Goal: Task Accomplishment & Management: Complete application form

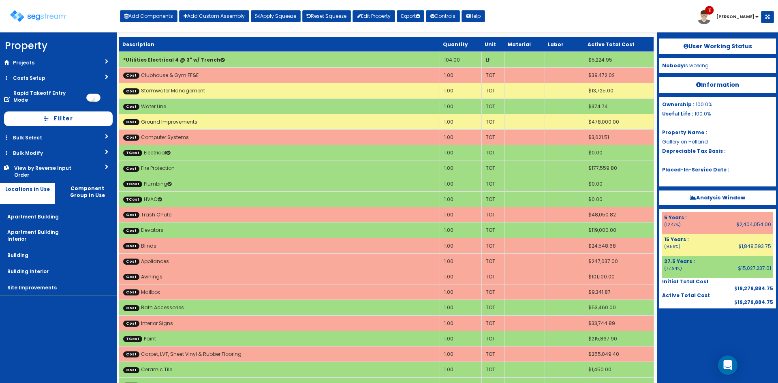
drag, startPoint x: 37, startPoint y: 6, endPoint x: 40, endPoint y: 12, distance: 6.7
click at [37, 6] on div "Toggle navigation" at bounding box center [65, 13] width 110 height 38
click at [41, 13] on img at bounding box center [38, 16] width 57 height 12
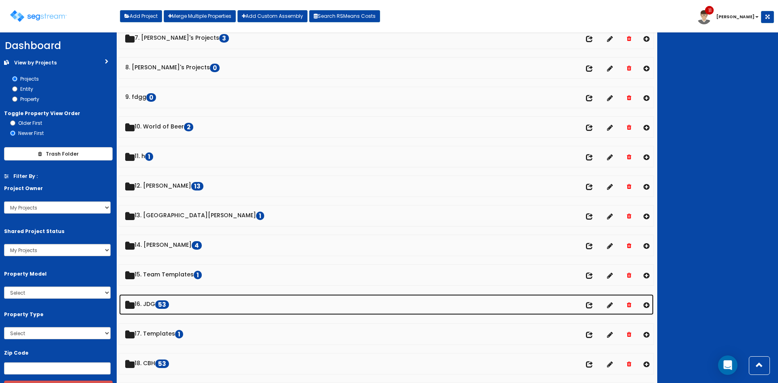
click at [154, 307] on link "16. JDG 53" at bounding box center [386, 304] width 534 height 21
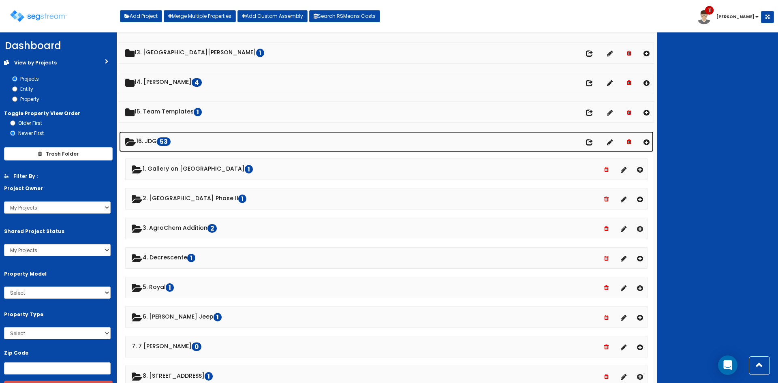
scroll to position [377, 0]
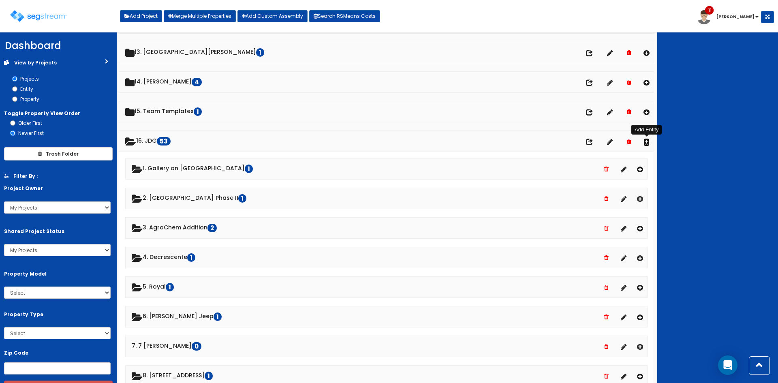
click at [643, 142] on icon at bounding box center [646, 141] width 6 height 7
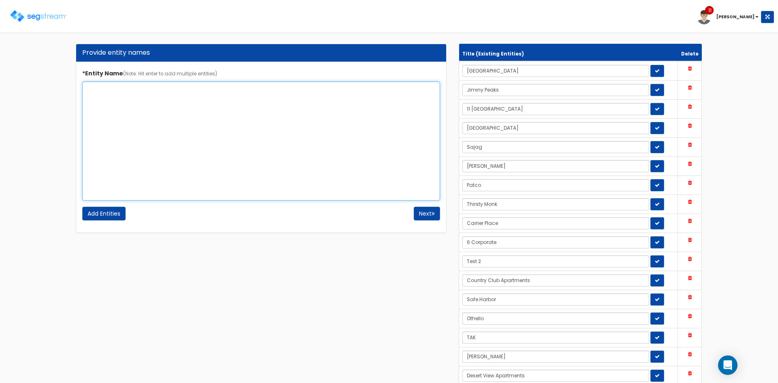
click at [215, 121] on textarea "*Entity Name (Note: Hit enter to add multiple entities)" at bounding box center [261, 140] width 358 height 119
click at [207, 104] on textarea "*Entity Name (Note: Hit enter to add multiple entities)" at bounding box center [261, 140] width 358 height 119
click at [129, 89] on textarea "33 Granite Strteet" at bounding box center [261, 140] width 358 height 119
type textarea "33 Granite Street"
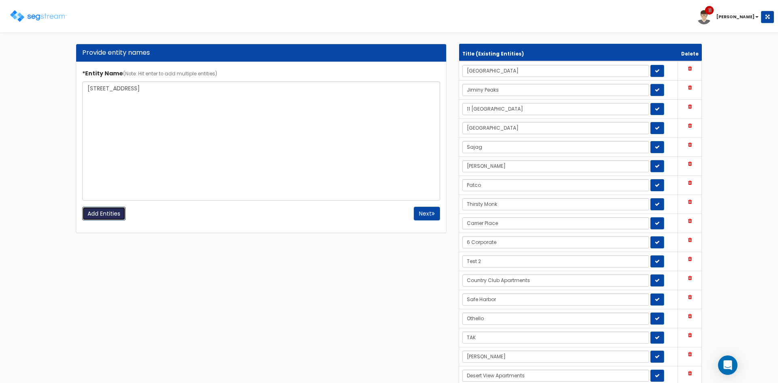
click at [116, 219] on input "Add Entities" at bounding box center [103, 214] width 43 height 14
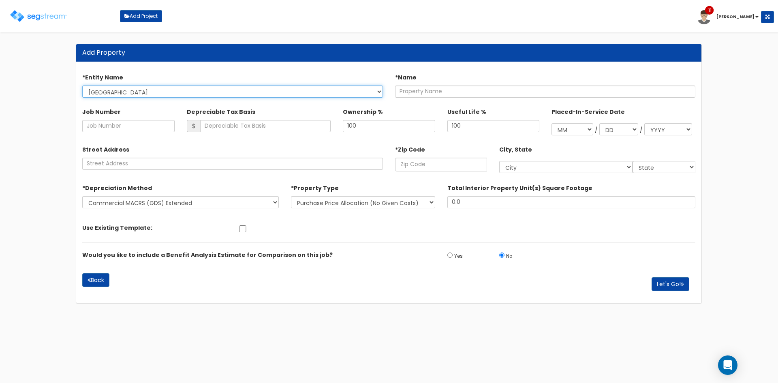
click at [188, 91] on select "Highbridge Jiminy Peaks 11 South Lake Ontario Sajag Hebert Patco Thirsty Monk C…" at bounding box center [232, 91] width 301 height 12
select select "1711"
click at [82, 85] on select "Highbridge Jiminy Peaks 11 South Lake Ontario Sajag Hebert Patco Thirsty Monk C…" at bounding box center [232, 91] width 301 height 12
click at [163, 96] on select "Highbridge Jiminy Peaks 11 South Lake Ontario Sajag Hebert Patco Thirsty Monk C…" at bounding box center [232, 91] width 301 height 12
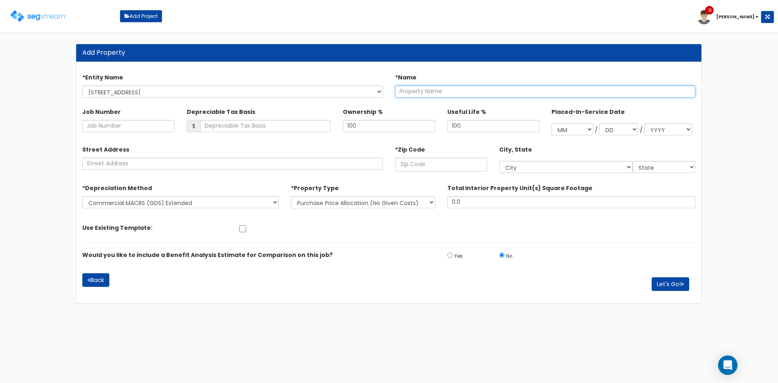
click at [463, 92] on input "text" at bounding box center [545, 91] width 301 height 12
type input "33 Granite Street"
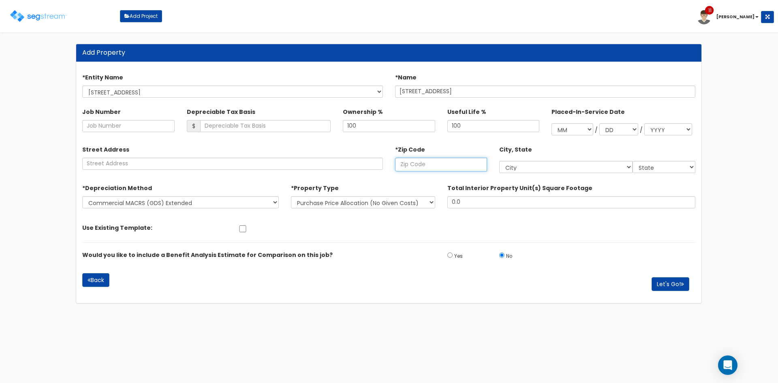
click at [430, 163] on input "text" at bounding box center [441, 165] width 92 height 14
paste input "05641"
type input "05641"
select select "VT"
type input "05641"
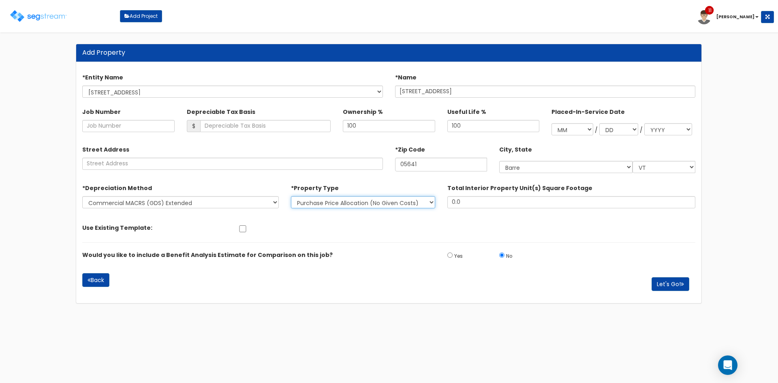
click at [334, 204] on select "New Construction / Reno / TI's (Given Costs) Purchase Price Allocation (No Give…" at bounding box center [363, 202] width 144 height 12
select select "NEW"
click at [291, 196] on select "New Construction / Reno / TI's (Given Costs) Purchase Price Allocation (No Give…" at bounding box center [363, 202] width 144 height 12
click at [672, 284] on button "Let's Go!" at bounding box center [670, 284] width 38 height 14
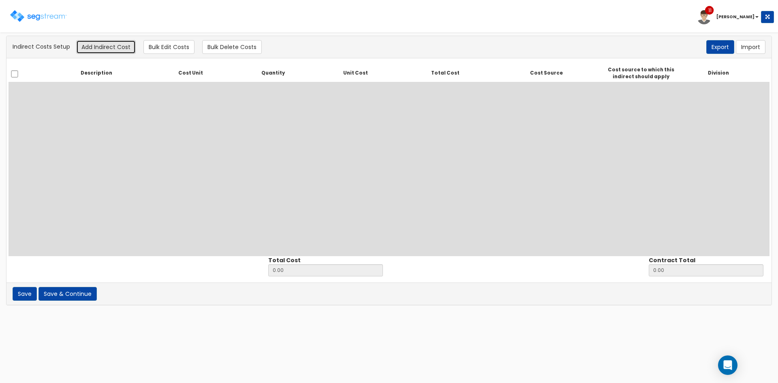
click at [115, 47] on button "Add Indirect Cost" at bounding box center [106, 47] width 60 height 14
select select
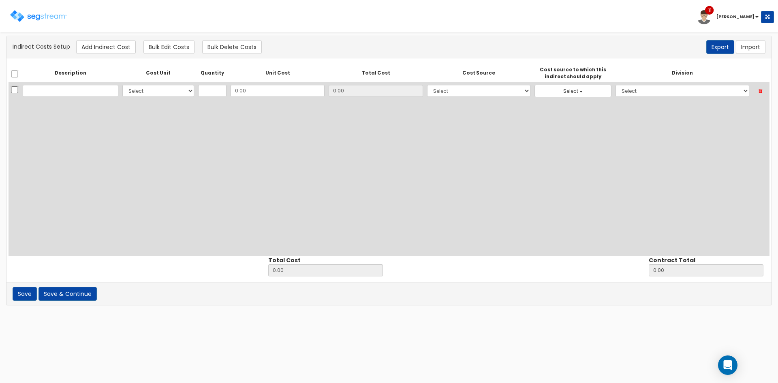
click at [74, 89] on input "text" at bounding box center [71, 91] width 96 height 12
type input "General Conditions"
click at [155, 94] on select "Select CF Custo Custo Custo Custo Custo Custo Custo Custo Custo Custo Custo Cus…" at bounding box center [158, 91] width 72 height 12
select select "10"
click at [122, 85] on select "Select CF Custo Custo Custo Custo Custo Custo Custo Custo Custo Custo Custo Cus…" at bounding box center [158, 91] width 72 height 12
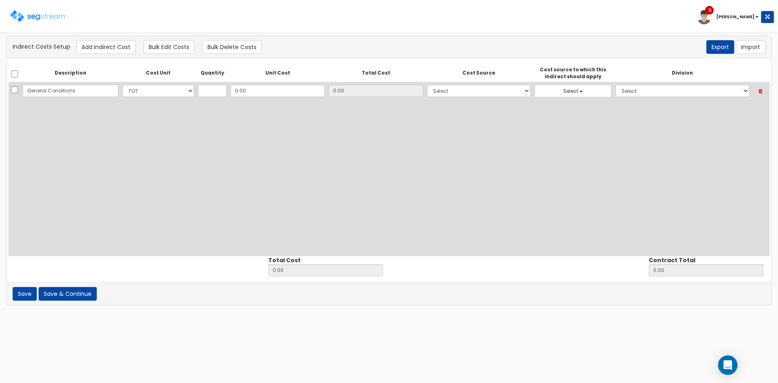
select select "10"
select select
click at [203, 92] on input "text" at bounding box center [212, 91] width 28 height 12
type input "1"
click at [247, 94] on input "0.00" at bounding box center [278, 91] width 94 height 12
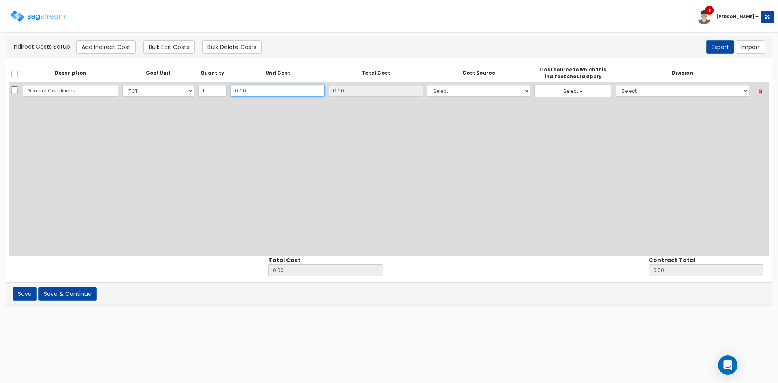
type input "9"
type input "9.00"
type input "95"
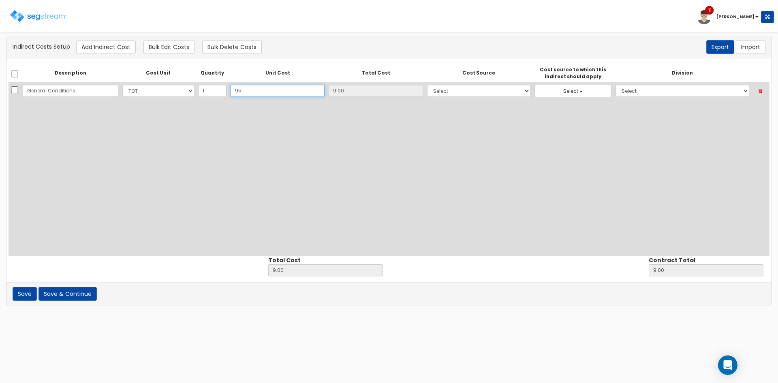
type input "95.00"
type input "957"
type input "957.00"
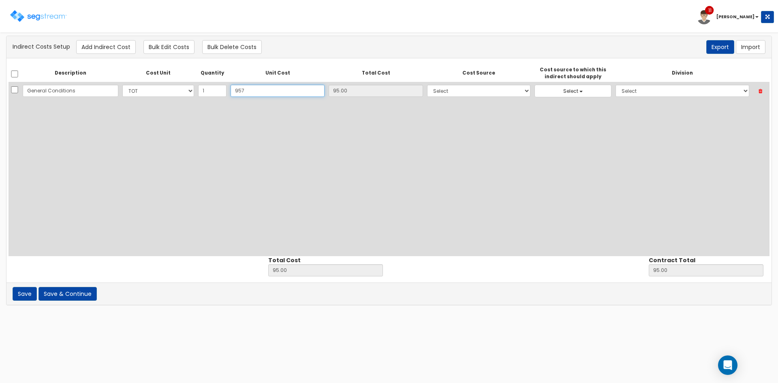
type input "957.00"
type input "9574"
type input "9,574.00"
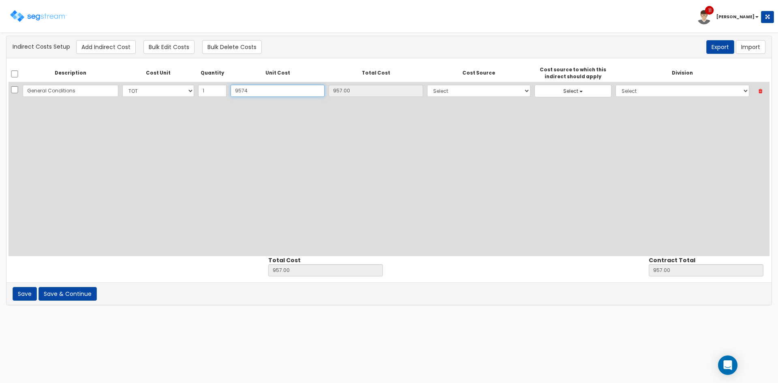
type input "9,574"
type input "9,574.00"
type input "9,5742"
type input "95,742.00"
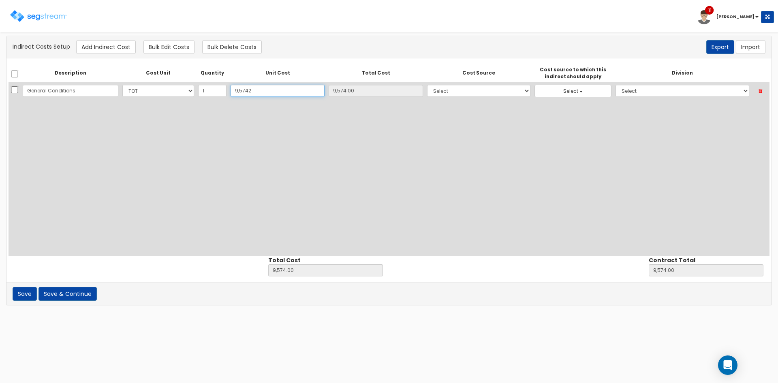
type input "95,742"
type input "95,742.00"
type input "95,742.3"
type input "95,742.30"
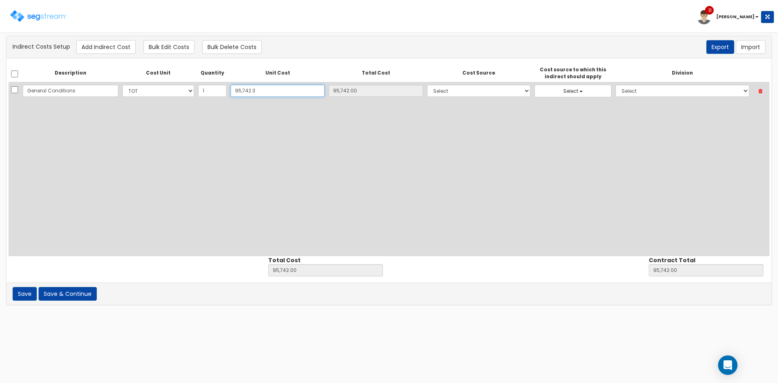
type input "95,742.30"
type input "95,742.3"
click at [450, 92] on select "Select 86 Sheppard Building Client Cost Client Cost - Equipment Client Costs - …" at bounding box center [478, 91] width 103 height 12
select select "6"
click at [427, 85] on select "Select 86 Sheppard Building Client Cost Client Cost - Equipment Client Costs - …" at bounding box center [478, 91] width 103 height 12
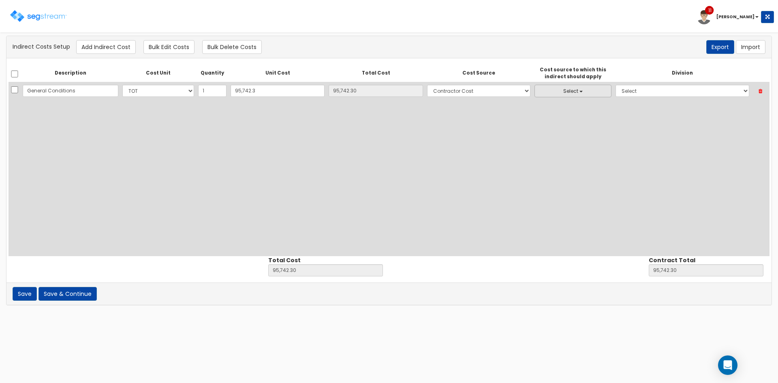
click at [562, 91] on button "Select" at bounding box center [572, 91] width 77 height 13
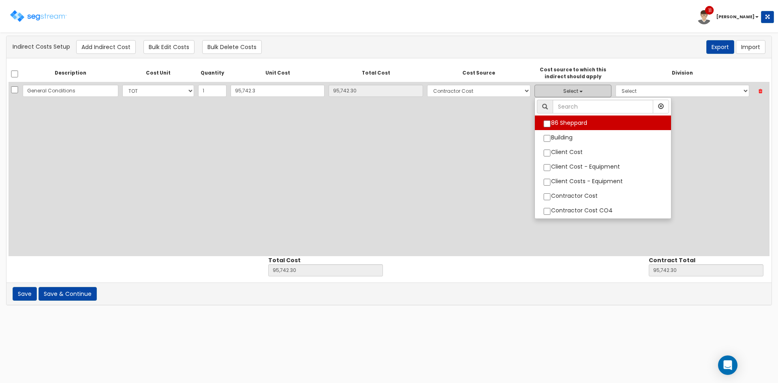
click at [623, 129] on link "86 Sheppard" at bounding box center [603, 122] width 136 height 15
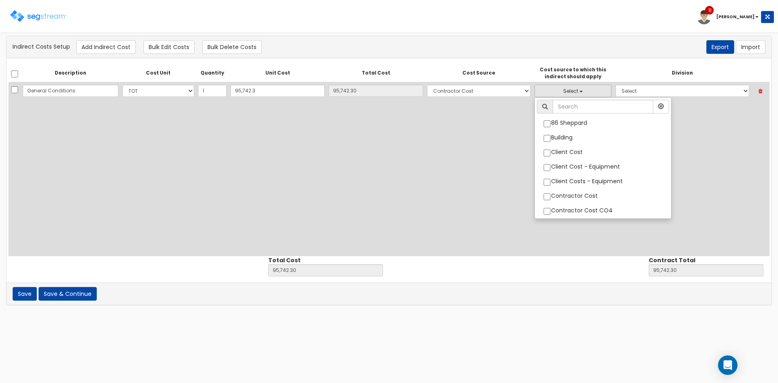
click at [659, 117] on div "Description Cost Unit Quantity Unit Cost Total Cost Cost Source Cost source to …" at bounding box center [389, 160] width 761 height 192
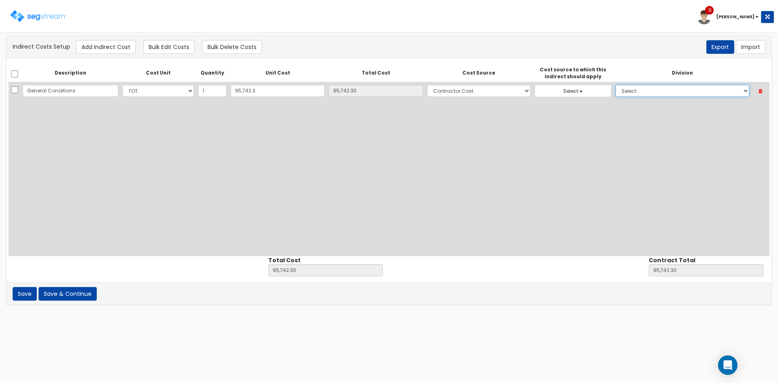
click at [635, 93] on select "Select 1. General Requirements 2. Existing Conditions 3. Concrete 4. Masonry 5.…" at bounding box center [682, 91] width 134 height 12
select select "1"
click at [615, 85] on select "Select 1. General Requirements 2. Existing Conditions 3. Concrete 4. Masonry 5.…" at bounding box center [682, 91] width 134 height 12
click at [112, 47] on button "Add Indirect Cost" at bounding box center [106, 47] width 60 height 14
select select "10"
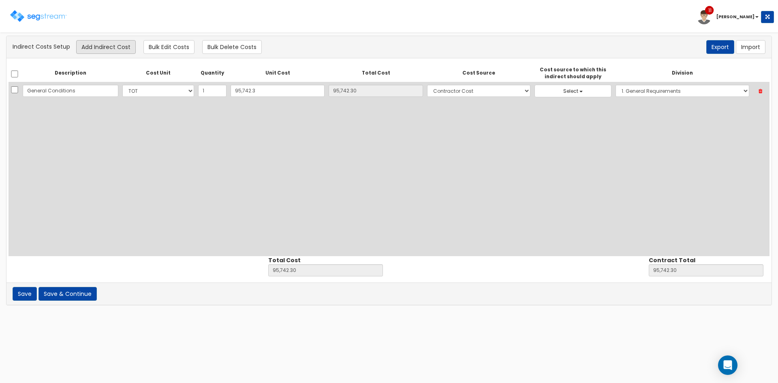
select select "6"
select select
select select "1"
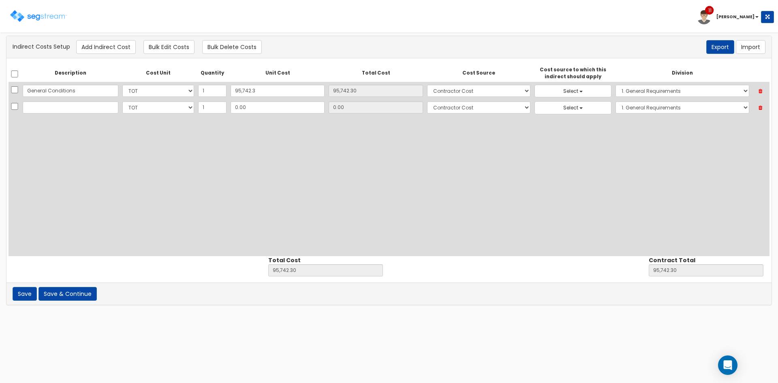
click at [64, 107] on input "text" at bounding box center [71, 107] width 96 height 12
type input "Abatement"
click at [266, 106] on input "0.00" at bounding box center [278, 107] width 94 height 12
type input "30"
type input "95,772.30"
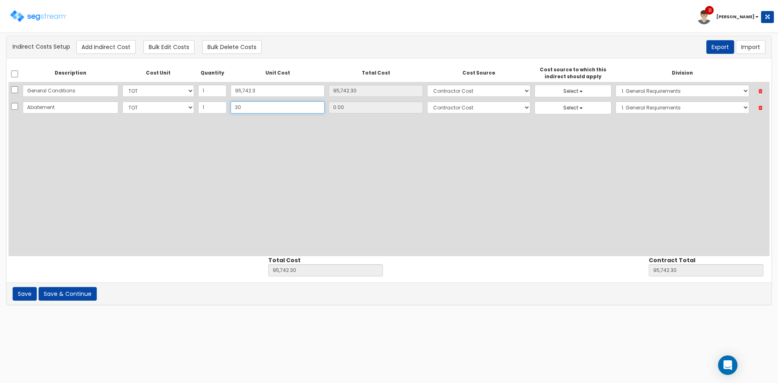
type input "95,772.30"
type input "30.00"
type input "30450"
type input "126,192.30"
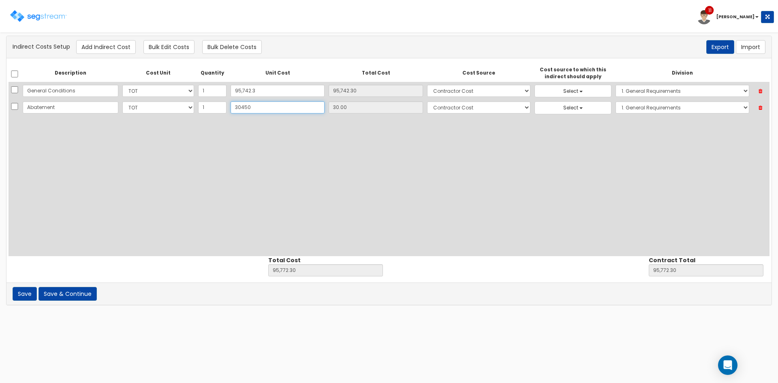
type input "30,450"
type input "30,450.00"
type input "30,450"
click at [74, 294] on button "Save & Continue" at bounding box center [67, 294] width 58 height 14
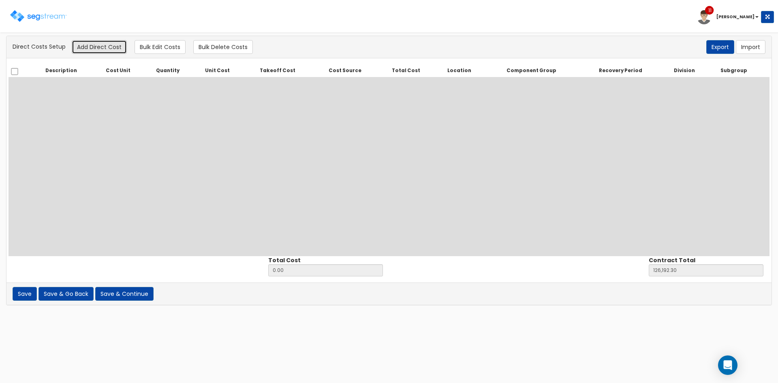
click at [87, 49] on button "Add Direct Cost" at bounding box center [99, 47] width 55 height 14
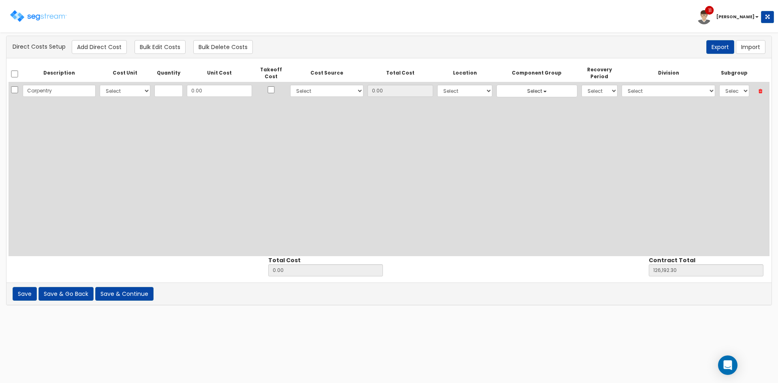
type input "Carpentry"
click at [139, 92] on select "Select CF Custo Custo Custo Custo Custo Custo Custo Custo Custo Custo Custo Cus…" at bounding box center [125, 91] width 51 height 12
select select "10"
click at [100, 85] on select "Select CF Custo Custo Custo Custo Custo Custo Custo Custo Custo Custo Custo Cus…" at bounding box center [125, 91] width 51 height 12
click at [171, 90] on input "text" at bounding box center [168, 91] width 28 height 12
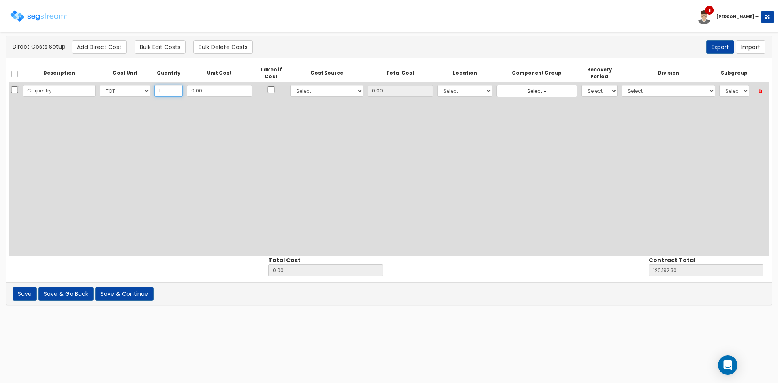
type input "1"
click at [194, 91] on input "0.00" at bounding box center [219, 91] width 65 height 12
type input "20"
type input "20.00"
type input "126,212.30"
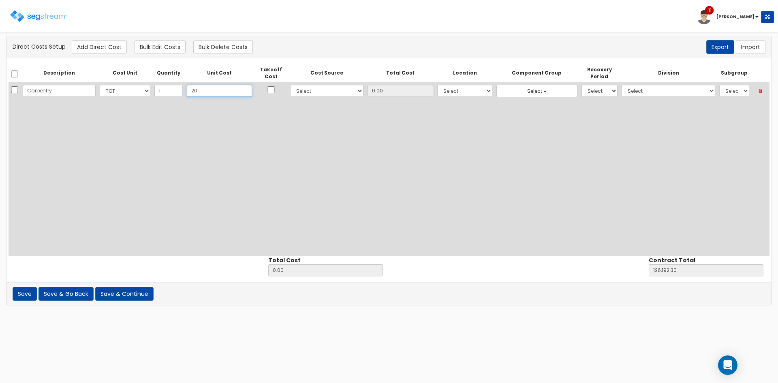
type input "20.00"
type input "207"
type input "207.00"
type input "126,399.30"
type input "207.00"
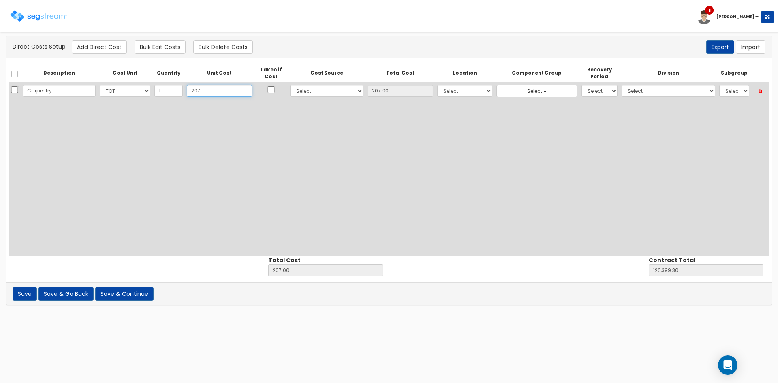
type input "2074"
type input "2,074.00"
type input "128,266.30"
type input "2,074"
type input "2,074.00"
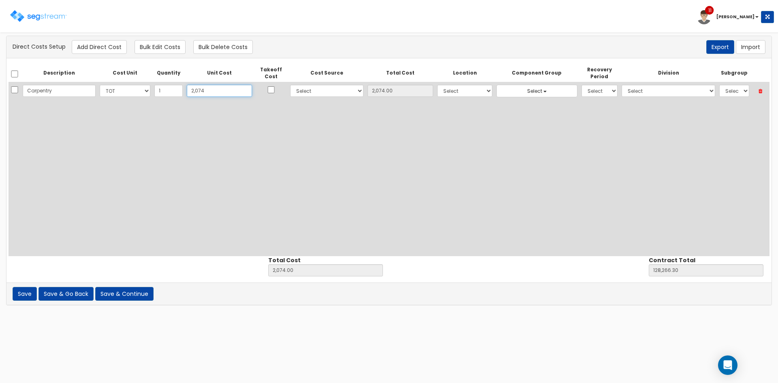
type input "2,0740"
type input "20,740.00"
type input "146,932.30"
type input "20,740"
type input "20,740.00"
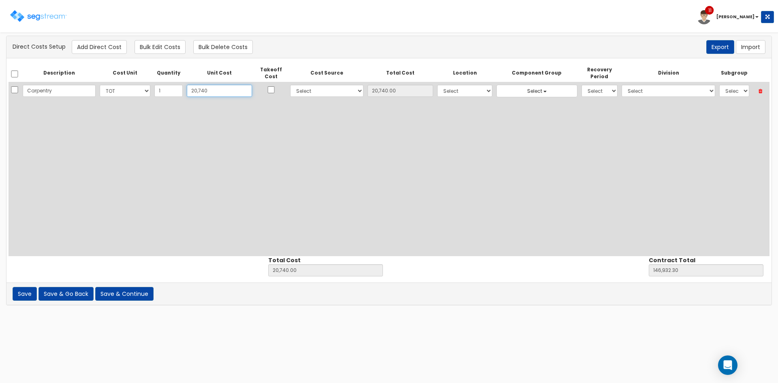
type input "20,7401"
type input "207,401.00"
type input "333,593.30"
type input "207,401"
type input "207,401.00"
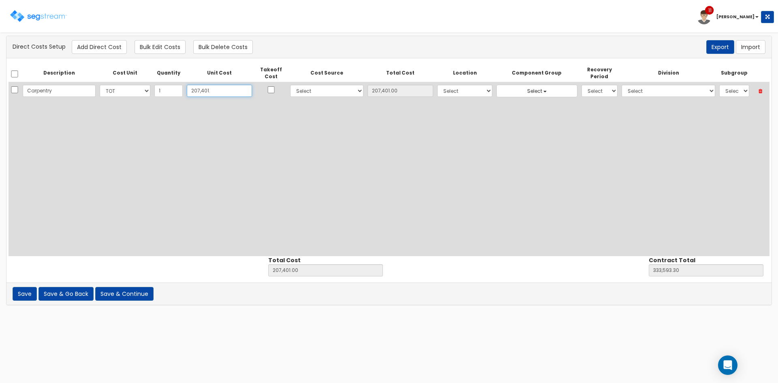
type input "207,401.2"
type input "207,401.20"
type input "333,593.50"
type input "207,401.20"
type input "207,401.27"
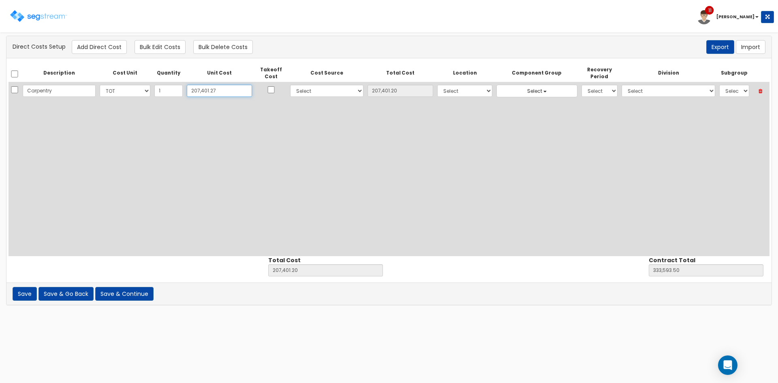
type input "207,401.27"
type input "333,593.57"
type input "207,401.27"
click at [308, 92] on select "Select 86 Sheppard Building Client Cost Client Cost - Equipment Client Costs - …" at bounding box center [326, 91] width 73 height 12
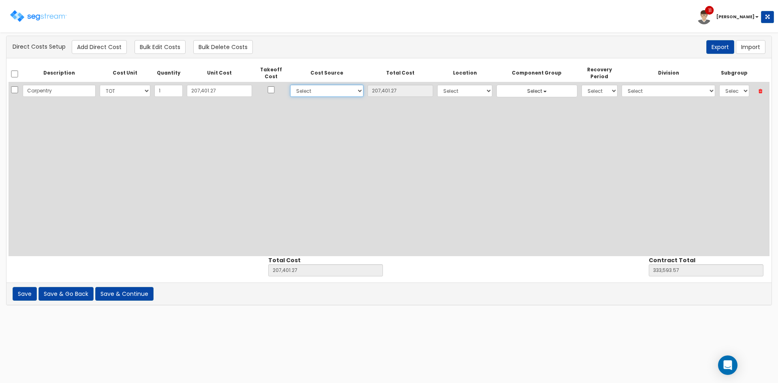
select select "6"
click at [290, 85] on select "Select 86 Sheppard Building Client Cost Client Cost - Equipment Client Costs - …" at bounding box center [326, 91] width 73 height 12
click at [459, 92] on select "Select Building Building Interior Site Improvements Add Additional Location" at bounding box center [464, 91] width 55 height 12
select select "7"
click at [437, 85] on select "Select Building Building Interior Site Improvements Add Additional Location" at bounding box center [464, 91] width 55 height 12
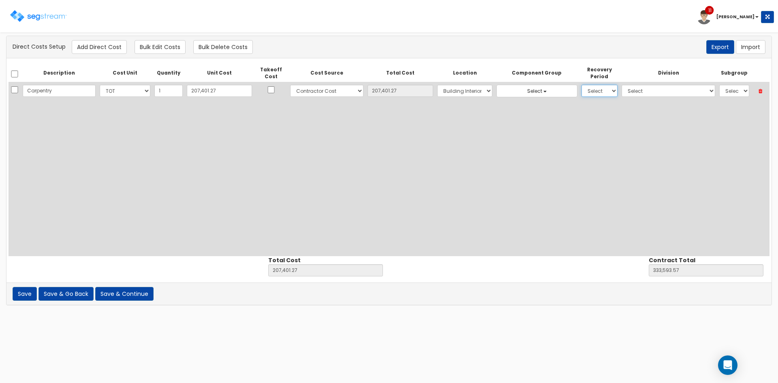
click at [581, 92] on select "Select 5 Years 7 Years 9 Years 10 Years 15 Years 15 Year QLI 15 Year QRP 15 Yea…" at bounding box center [599, 91] width 36 height 12
select select "275Y"
click at [581, 85] on select "Select 5 Years 7 Years 9 Years 10 Years 15 Years 15 Year QLI 15 Year QRP 15 Yea…" at bounding box center [599, 91] width 36 height 12
click at [621, 93] on select "Select 1. General Requirements 2. Existing Conditions 3. Concrete 4. Masonry 5.…" at bounding box center [668, 91] width 94 height 12
select select "6"
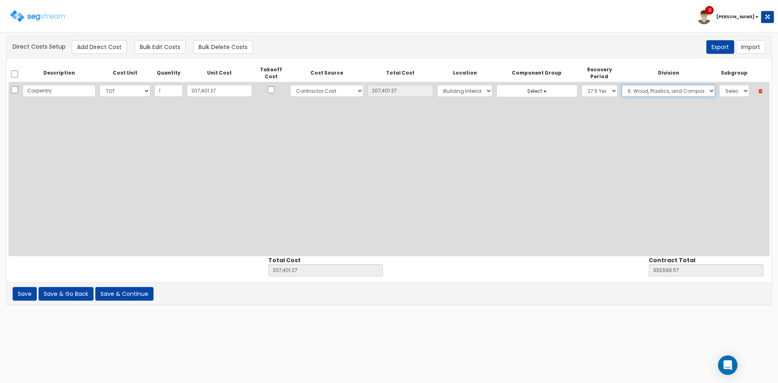
click at [621, 85] on select "Select 1. General Requirements 2. Existing Conditions 3. Concrete 4. Masonry 5.…" at bounding box center [668, 91] width 94 height 12
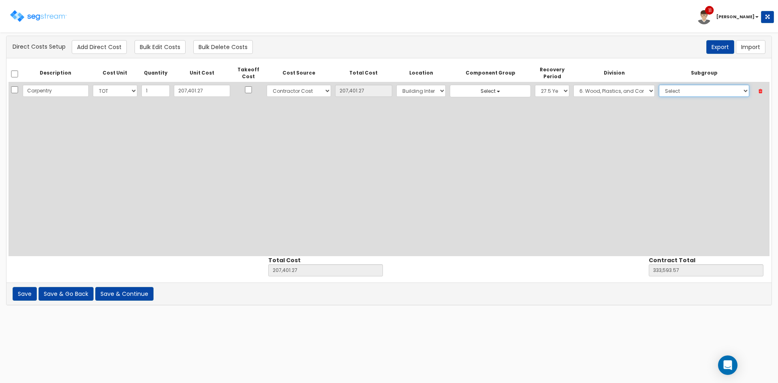
drag, startPoint x: 717, startPoint y: 91, endPoint x: 716, endPoint y: 96, distance: 5.3
click at [717, 91] on select "Select 1. Selective Demolition Wood Framing (6050510) 2. Selective Demolition M…" at bounding box center [704, 91] width 90 height 12
select select "6052360"
click at [659, 85] on select "Select 1. Selective Demolition Wood Framing (6050510) 2. Selective Demolition M…" at bounding box center [704, 91] width 90 height 12
drag, startPoint x: 167, startPoint y: 179, endPoint x: 148, endPoint y: 119, distance: 62.7
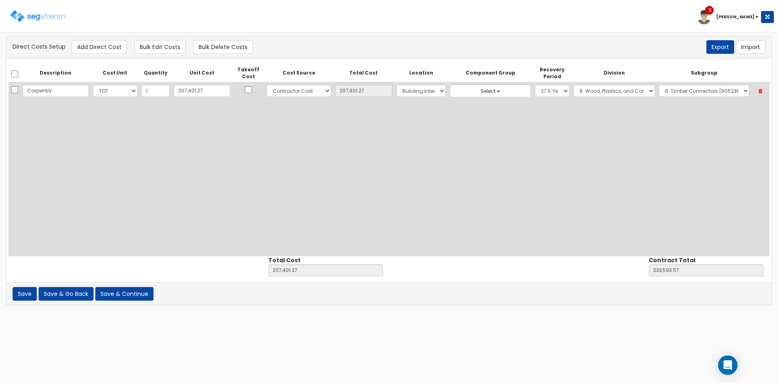
click at [167, 177] on div "Description Cost Unit Quantity Unit Cost Takeoff Cost Cost Source Total Cost Lo…" at bounding box center [389, 160] width 761 height 192
click at [103, 45] on button "Add Direct Cost" at bounding box center [99, 47] width 55 height 14
select select "10"
select select "6"
select select "7"
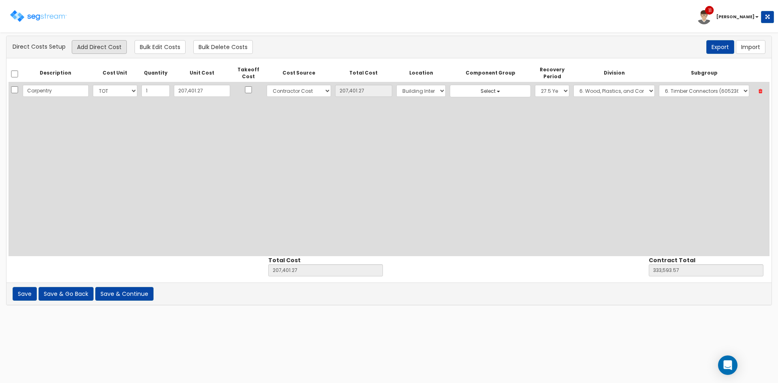
select select "275Y"
select select "6"
select select "6052360"
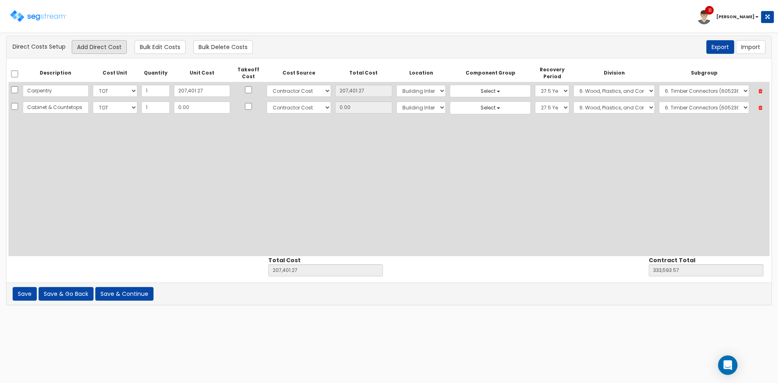
scroll to position [0, 10]
click at [105, 121] on div "Description Cost Unit Quantity Unit Cost Takeoff Cost Cost Source Total Cost Lo…" at bounding box center [389, 160] width 761 height 192
click at [62, 107] on input "Cabinet & Countetops" at bounding box center [56, 107] width 66 height 12
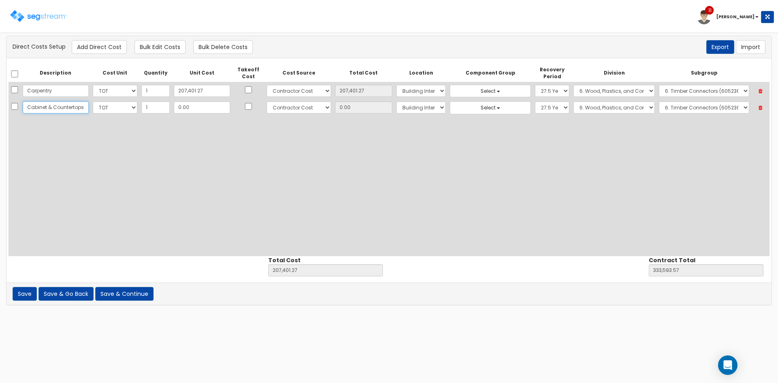
type input "Cabinet & Countertops"
click at [203, 107] on input "0.00" at bounding box center [202, 107] width 56 height 12
type input "32"
type input "207,433.27"
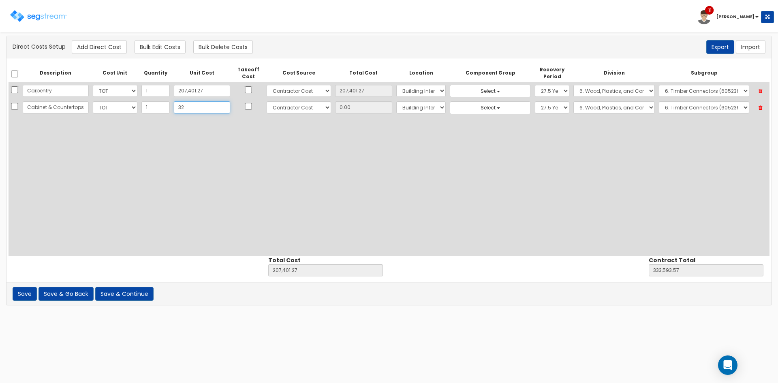
type input "333,625.57"
type input "32.00"
type input "322"
type input "207,723.27"
type input "333,915.57"
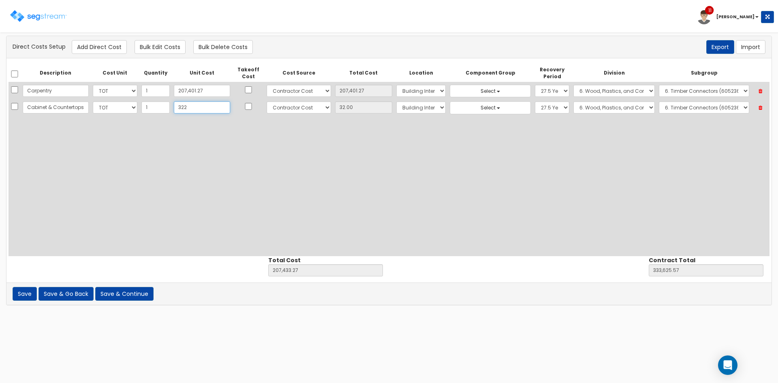
type input "322.00"
type input "3226"
type input "210,627.27"
type input "336,819.57"
type input "3,226"
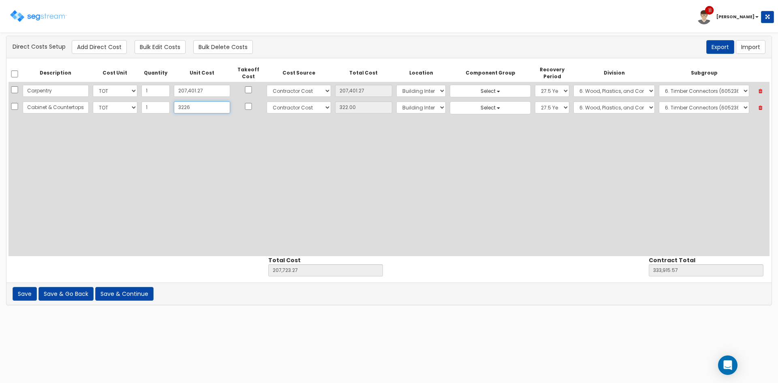
type input "3,226.00"
type input "3,2266"
type input "239,667.27"
type input "365,859.57"
type input "32,266"
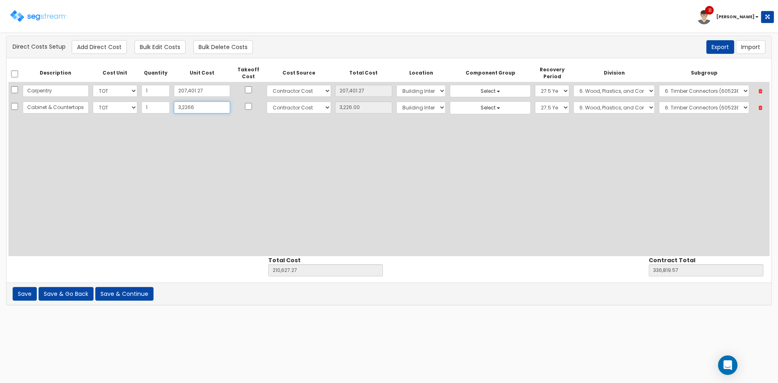
type input "32,266.00"
type input "32,266.7"
type input "239,667.97"
type input "365,860.27"
type input "32,266.70"
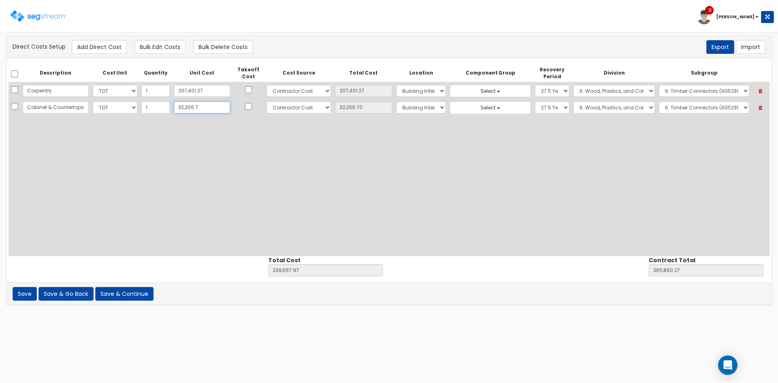
type input "32,266.77"
type input "239,668.04"
type input "365,860.34"
type input "32,266.77"
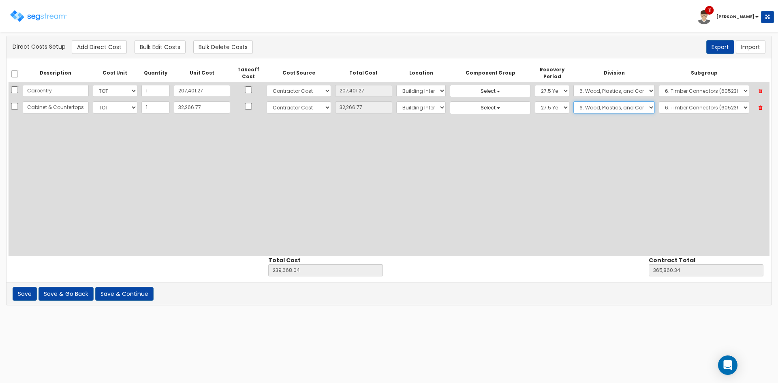
click at [615, 107] on select "Select 1. General Requirements 2. Existing Conditions 3. Concrete 4. Masonry 5.…" at bounding box center [613, 107] width 81 height 12
select select "12"
click at [573, 101] on select "Select 1. General Requirements 2. Existing Conditions 3. Concrete 4. Masonry 5.…" at bounding box center [613, 107] width 81 height 12
click at [672, 110] on select "Select 1. Metal Horizontal Louver Blinds (12211313) 2. Vinyl Horizontal Louver …" at bounding box center [703, 107] width 92 height 12
select select "12322320"
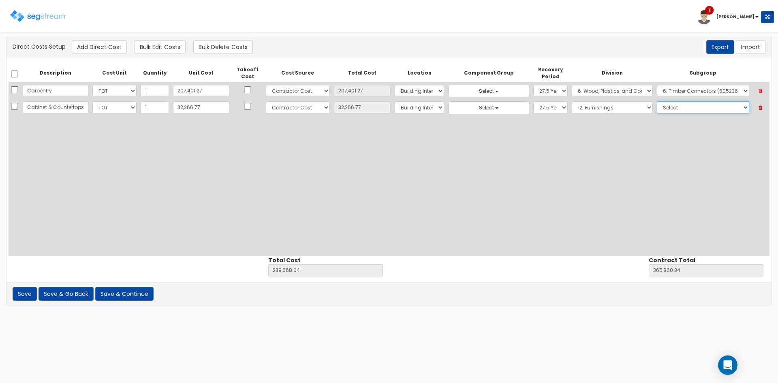
click at [657, 101] on select "Select 1. Metal Horizontal Louver Blinds (12211313) 2. Vinyl Horizontal Louver …" at bounding box center [703, 107] width 92 height 12
click at [114, 46] on button "Add Direct Cost" at bounding box center [99, 47] width 55 height 14
select select "10"
select select "6"
select select "7"
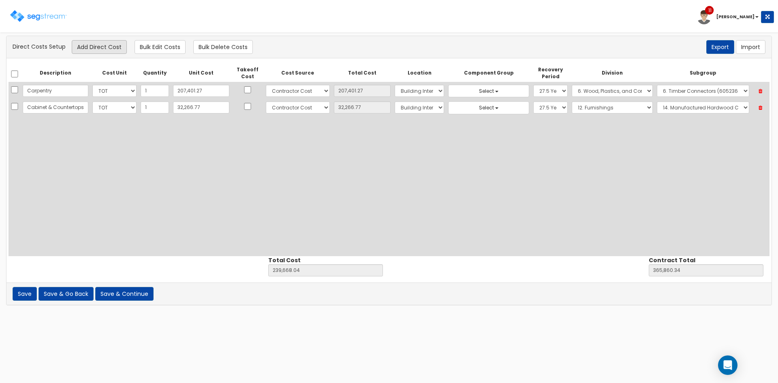
select select "275Y"
select select "12"
select select "12322320"
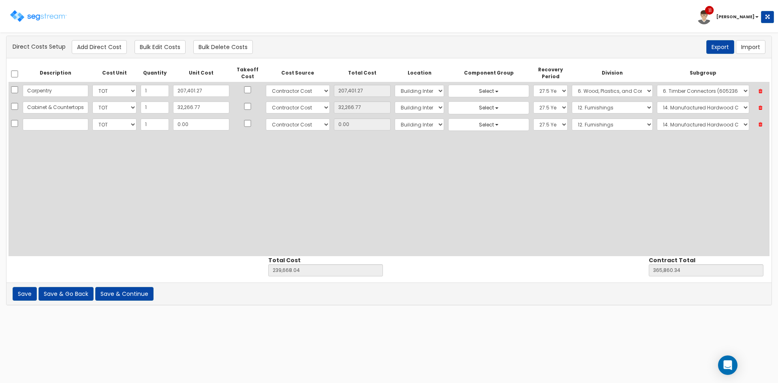
click at [51, 122] on input "text" at bounding box center [56, 124] width 66 height 12
type input "Insulation & Weather Barrier"
click at [194, 124] on input "0.00" at bounding box center [201, 124] width 56 height 12
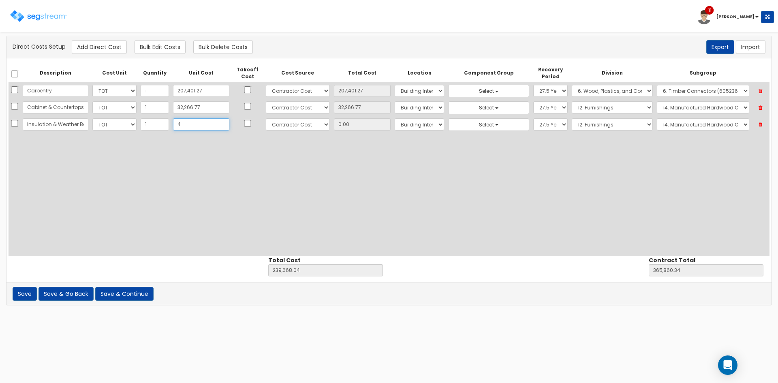
type input "40"
type input "239,708.04"
type input "365,900.34"
type input "40.00"
type input "406"
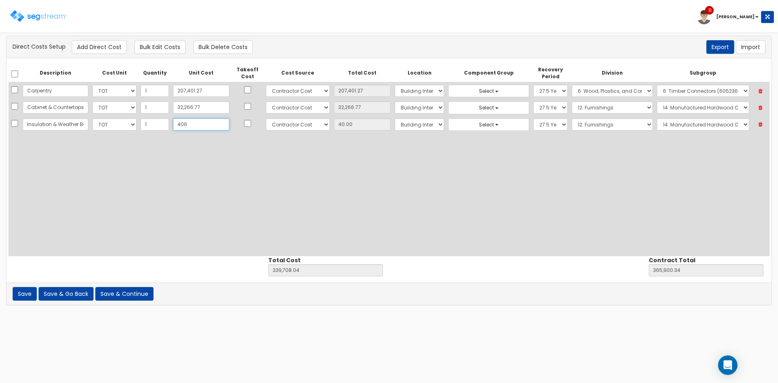
type input "240,074.04"
type input "366,266.34"
type input "406.00"
type input "4060"
type input "243,728.04"
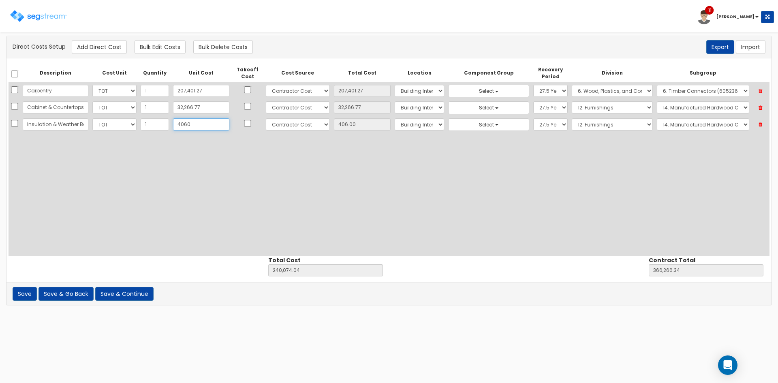
type input "369,920.34"
type input "4,060"
type input "4,060.00"
type input "4,0600"
type input "280,268.04"
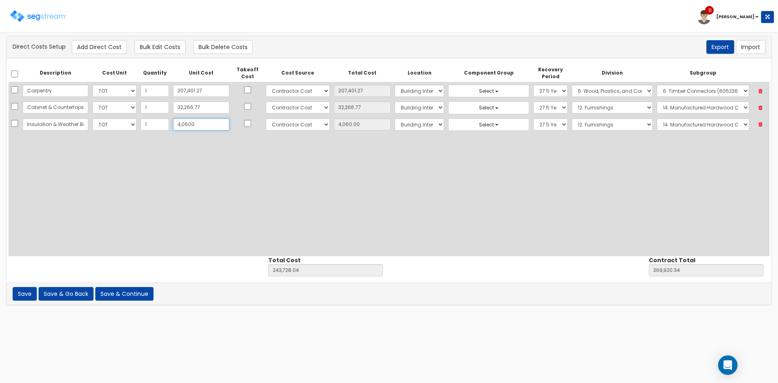
type input "406,460.34"
type input "40,600"
type input "40,600.00"
type input "40,600"
click at [572, 125] on select "Select 1. General Requirements 2. Existing Conditions 3. Concrete 4. Masonry 5.…" at bounding box center [612, 124] width 81 height 12
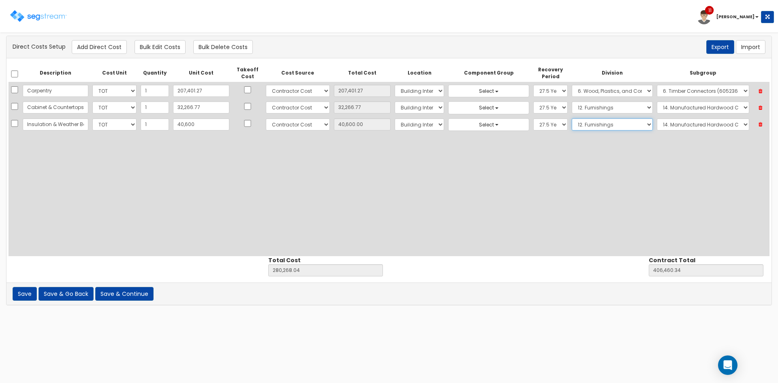
select select "7"
click at [572, 118] on select "Select 1. General Requirements 2. Existing Conditions 3. Concrete 4. Masonry 5.…" at bounding box center [612, 124] width 81 height 12
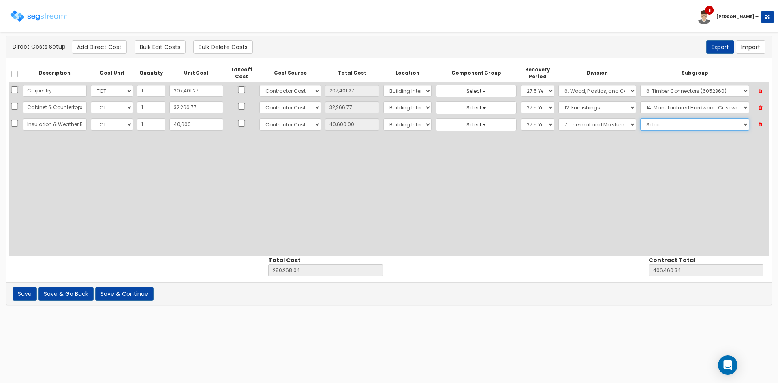
click at [651, 127] on select "Select 1. Roof Coatings (7015010) 2. Joint Sealant Replacement (7019081) 3. Sel…" at bounding box center [694, 124] width 109 height 12
select select "7211610"
click at [640, 118] on select "Select 1. Roof Coatings (7015010) 2. Joint Sealant Replacement (7019081) 3. Sel…" at bounding box center [694, 124] width 109 height 12
click at [393, 125] on select "Select Building Building Interior Site Improvements Add Additional Location" at bounding box center [407, 124] width 48 height 12
select select "6"
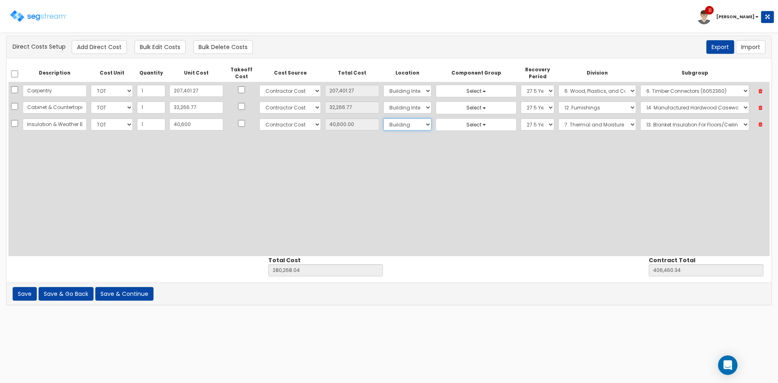
click at [383, 118] on select "Select Building Building Interior Site Improvements Add Additional Location" at bounding box center [407, 124] width 48 height 12
click at [97, 46] on button "Add Direct Cost" at bounding box center [99, 47] width 55 height 14
select select "10"
select select "6"
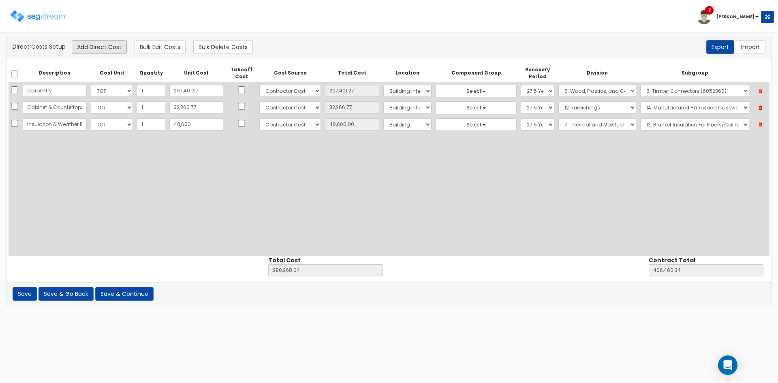
select select "275Y"
select select "7"
select select "7211610"
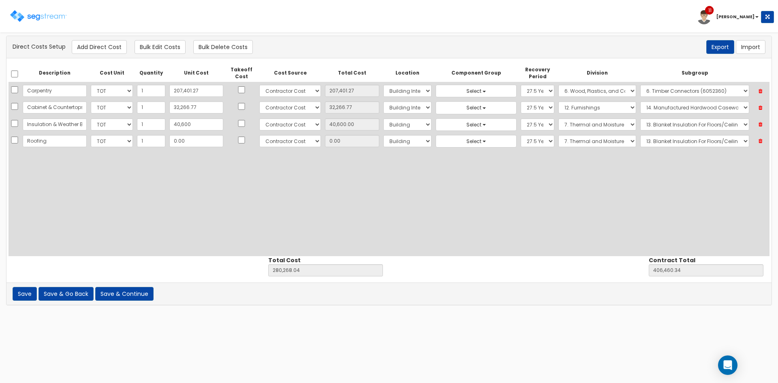
type input "Roofing"
click at [177, 140] on input "0.00" at bounding box center [195, 141] width 53 height 12
type input "2"
type input "280,270.04"
type input "406,462.34"
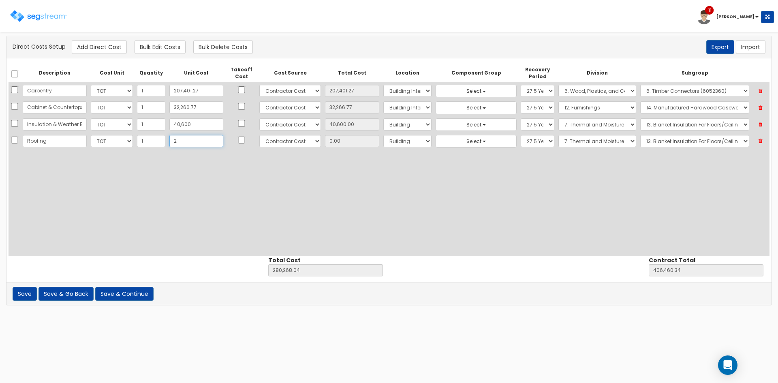
type input "2.00"
type input "21"
type input "280,289.04"
type input "406,481.34"
type input "21.00"
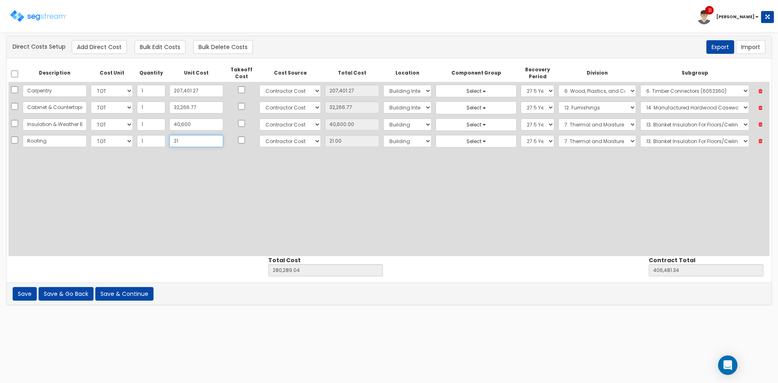
type input "211"
type input "280,479.04"
type input "406,671.34"
type input "211.00"
type input "2119"
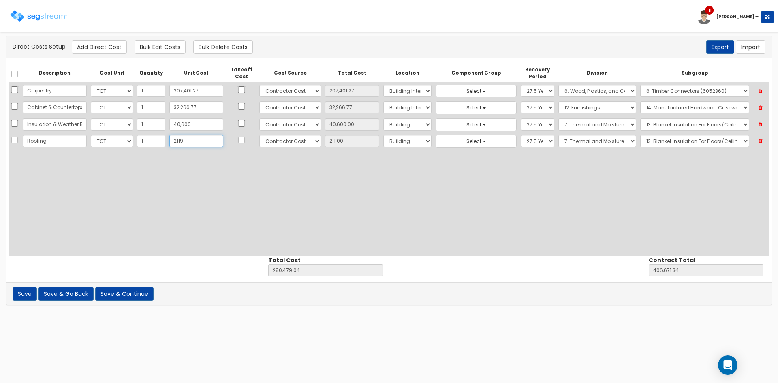
type input "282,387.04"
type input "408,579.34"
type input "2,119"
type input "2,119.00"
type input "2,119.32"
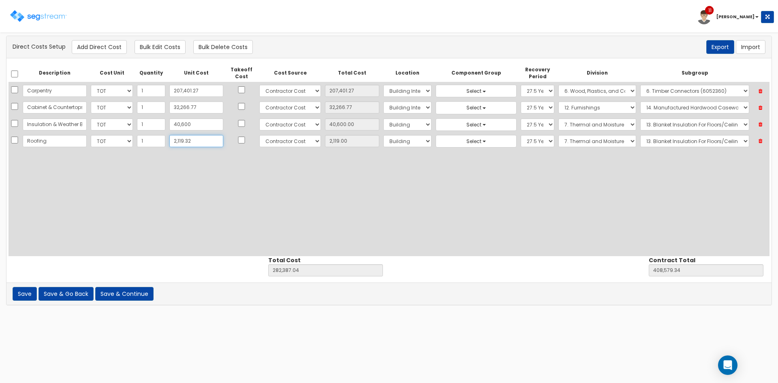
type input "282,387.36"
type input "408,579.66"
type input "2,119.32"
click at [402, 145] on select "Select Building Building Interior Site Improvements Add Additional Location" at bounding box center [407, 141] width 48 height 12
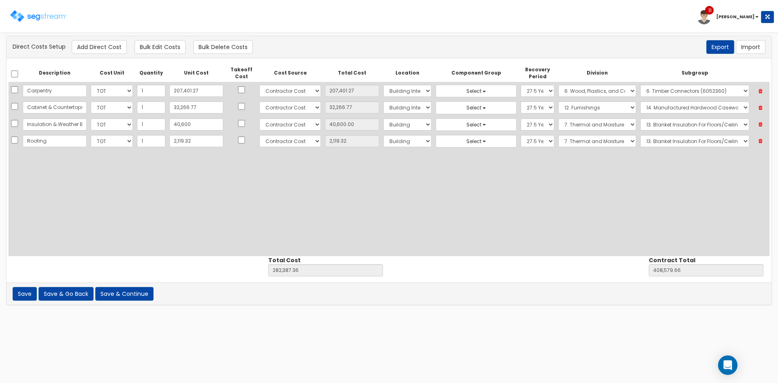
click at [516, 175] on div "Description Cost Unit Quantity Unit Cost Takeoff Cost Cost Source Total Cost Lo…" at bounding box center [389, 160] width 761 height 192
click at [574, 144] on select "Select 1. General Requirements 2. Existing Conditions 3. Concrete 4. Masonry 5.…" at bounding box center [597, 141] width 78 height 12
click at [734, 172] on div "Description Cost Unit Quantity Unit Cost Takeoff Cost Cost Source Total Cost Lo…" at bounding box center [389, 160] width 761 height 192
click at [705, 140] on select "Select 1. Roof Coatings (7015010) 2. Joint Sealant Replacement (7019081) 3. Sel…" at bounding box center [694, 141] width 109 height 12
select select "7211910"
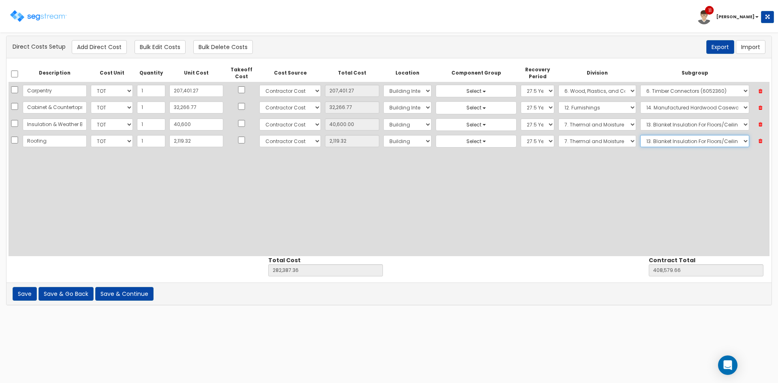
click at [640, 135] on select "Select 1. Roof Coatings (7015010) 2. Joint Sealant Replacement (7019081) 3. Sel…" at bounding box center [694, 141] width 109 height 12
click at [95, 49] on button "Add Direct Cost" at bounding box center [99, 47] width 55 height 14
select select "10"
select select "6"
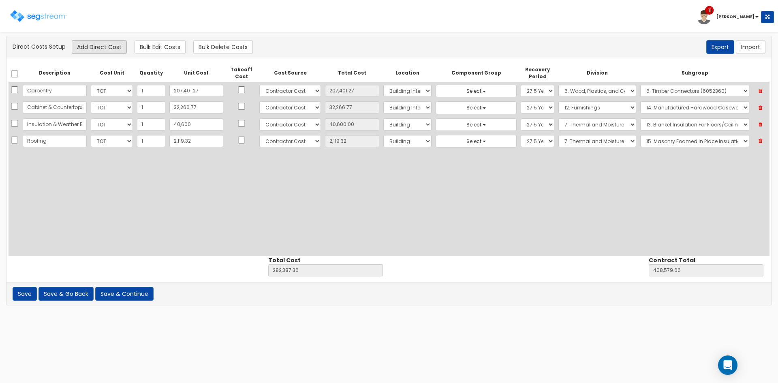
select select "275Y"
select select "7"
select select "7211910"
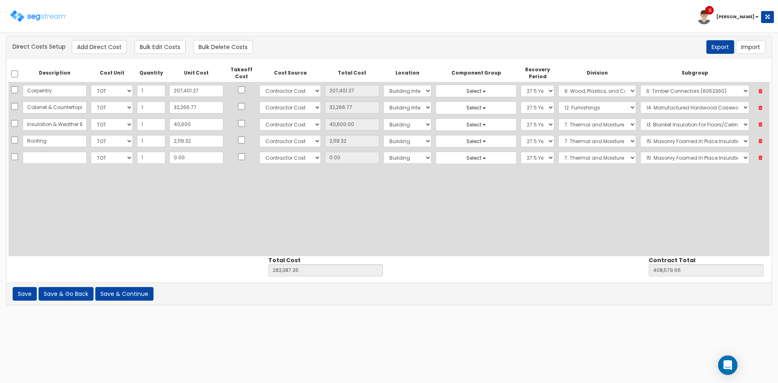
click at [42, 158] on input "text" at bounding box center [55, 158] width 64 height 12
type input "Doors, Frames & Hardware"
click at [193, 153] on input "0.00" at bounding box center [195, 158] width 53 height 12
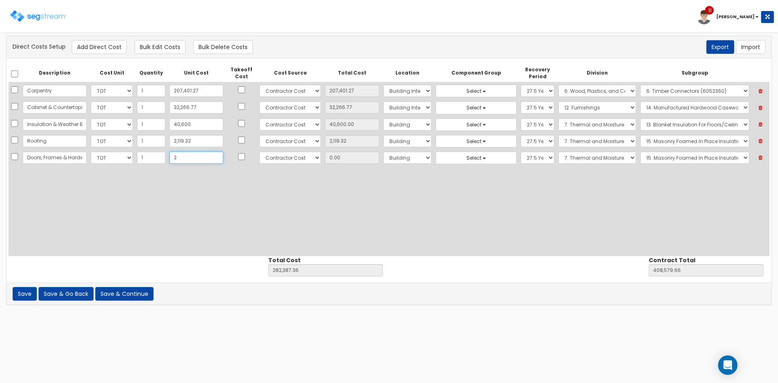
type input "23"
type input "282,410.36"
type input "408,602.66"
type input "23.00"
type input "231"
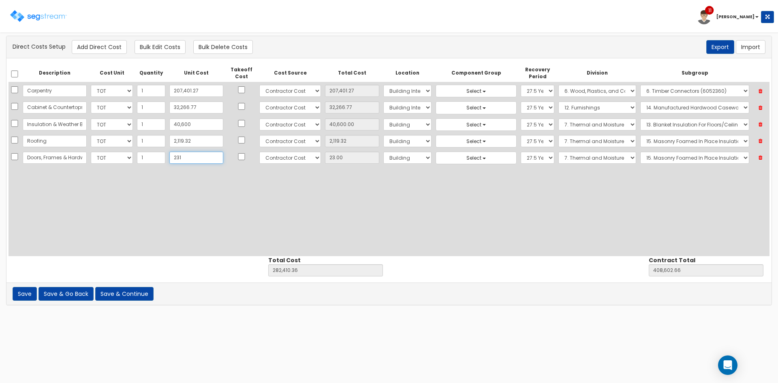
type input "282,618.36"
type input "408,810.66"
type input "231.00"
type input "2314"
type input "284,701.36"
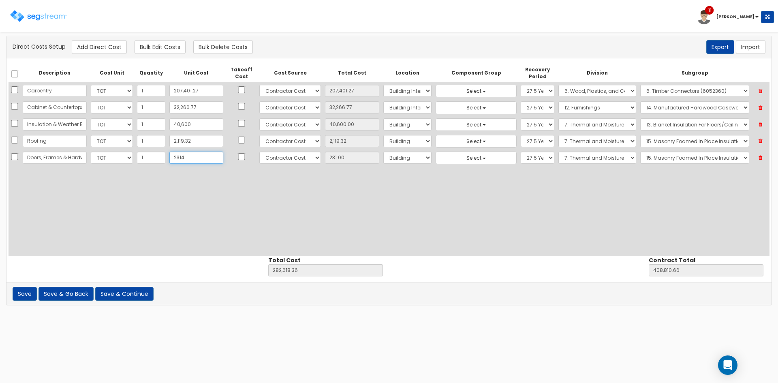
type input "410,893.66"
type input "2,314"
type input "2,314.00"
type input "2,3140"
type input "305,527.36"
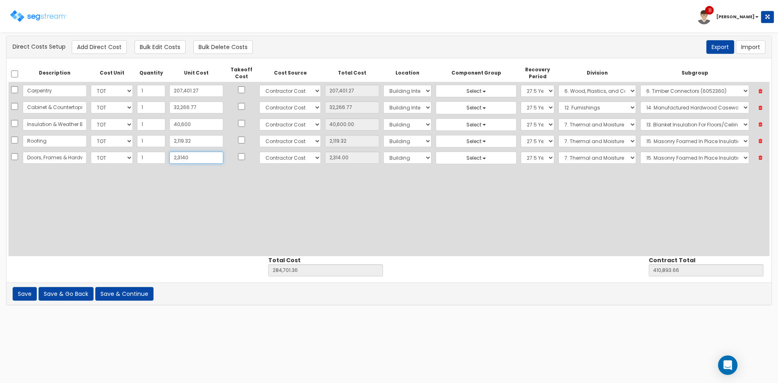
type input "431,719.66"
type input "23,140"
type input "23,140.00"
type input "23,140.7"
type input "305,528.06"
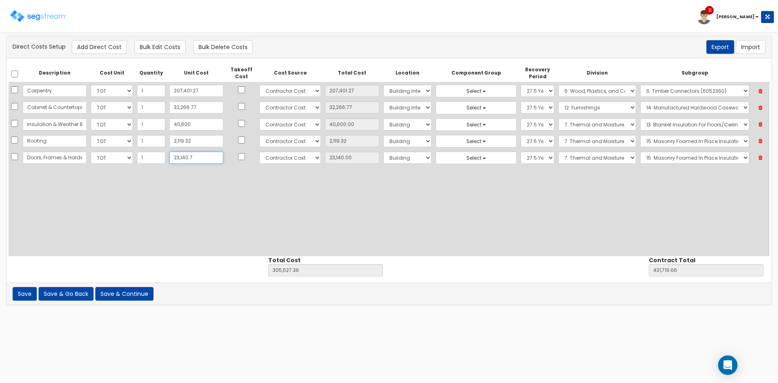
type input "431,720.36"
type input "23,140.70"
type input "23,140.74"
type input "305,528.10"
type input "431,720.40"
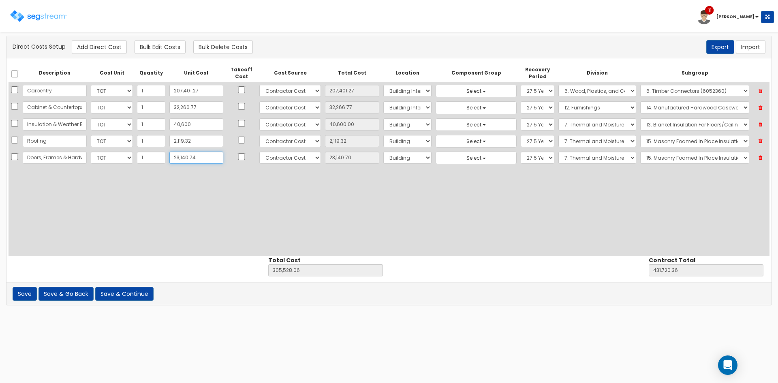
type input "23,140.74"
click at [406, 160] on select "Select Building Building Interior Site Improvements Add Additional Location" at bounding box center [407, 158] width 48 height 12
select select "7"
click at [383, 152] on select "Select Building Building Interior Site Improvements Add Additional Location" at bounding box center [407, 158] width 48 height 12
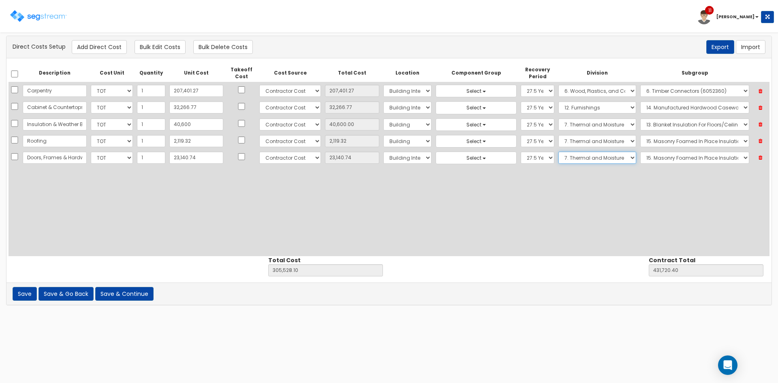
click at [563, 157] on select "Select 1. General Requirements 2. Existing Conditions 3. Concrete 4. Masonry 5.…" at bounding box center [597, 158] width 78 height 12
select select "8"
click at [558, 152] on select "Select 1. General Requirements 2. Existing Conditions 3. Concrete 4. Masonry 5.…" at bounding box center [597, 158] width 78 height 12
drag, startPoint x: 655, startPoint y: 156, endPoint x: 661, endPoint y: 163, distance: 8.7
click at [655, 156] on select "Select 1. Selective Demolition Doors (8050510) 2. Selective Demolition Of Windo…" at bounding box center [694, 158] width 109 height 12
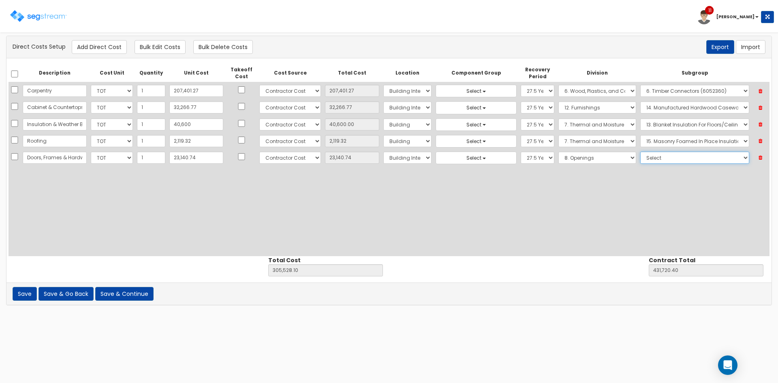
select select "8411910"
click at [640, 152] on select "Select 1. Selective Demolition Doors (8050510) 2. Selective Demolition Of Windo…" at bounding box center [694, 158] width 109 height 12
click at [276, 227] on div "Description Cost Unit Quantity Unit Cost Takeoff Cost Cost Source Total Cost Lo…" at bounding box center [389, 160] width 761 height 192
click at [102, 49] on button "Add Direct Cost" at bounding box center [99, 47] width 55 height 14
select select "10"
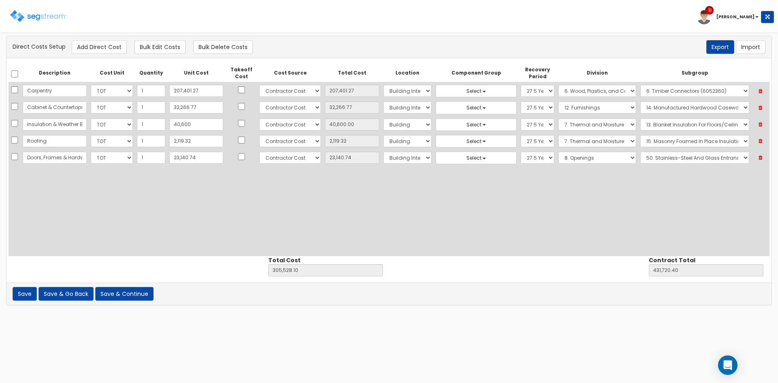
select select "6"
select select "7"
select select "275Y"
select select "8"
select select "8411910"
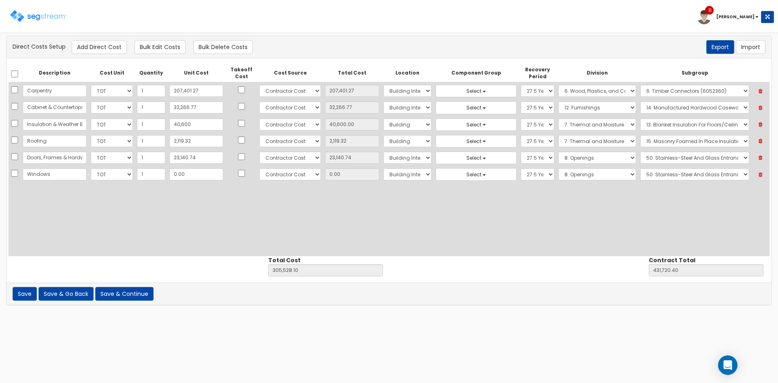
type input "Windows"
click at [670, 175] on select "Select 1. Selective Demolition Doors (8050510) 2. Selective Demolition Of Windo…" at bounding box center [694, 174] width 109 height 12
select select "8441310"
click at [640, 168] on select "Select 1. Selective Demolition Doors (8050510) 2. Selective Demolition Of Windo…" at bounding box center [694, 174] width 109 height 12
click at [102, 49] on button "Add Direct Cost" at bounding box center [99, 47] width 55 height 14
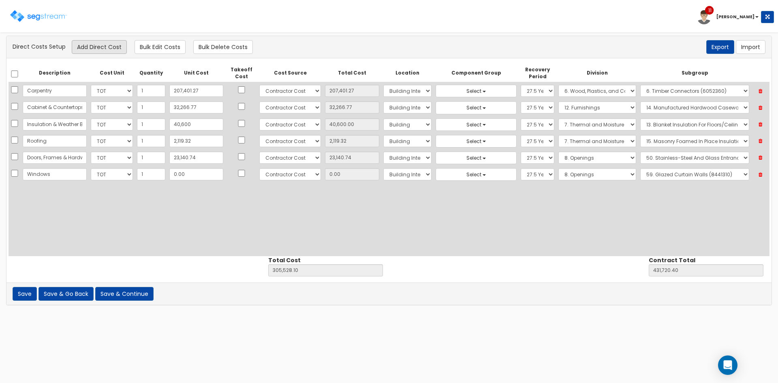
select select "10"
select select "6"
select select "7"
select select "275Y"
select select "8"
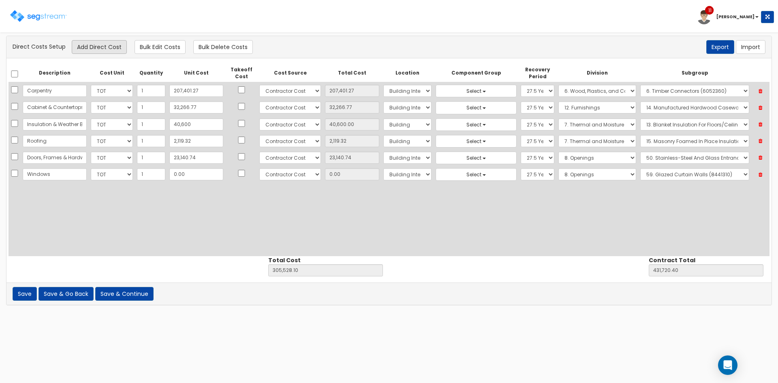
select select "8441310"
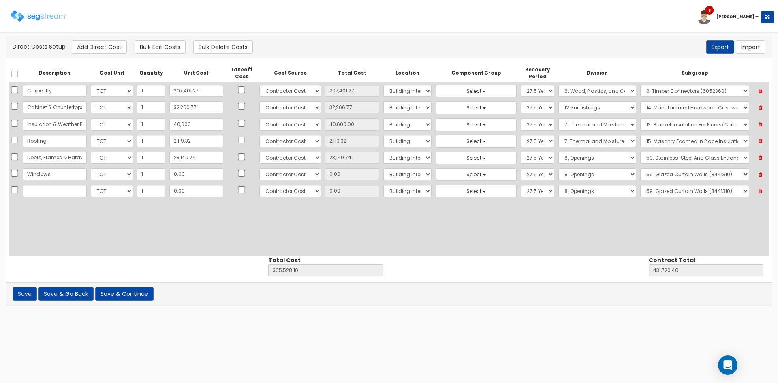
click at [51, 193] on input "text" at bounding box center [55, 191] width 64 height 12
type input "G"
type input "Glass & Glazing"
click at [187, 191] on input "0.00" at bounding box center [195, 191] width 53 height 12
click at [186, 179] on input "0.00" at bounding box center [195, 174] width 53 height 12
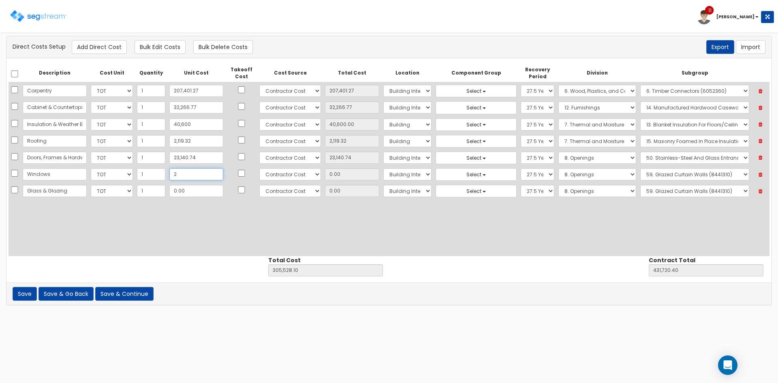
type input "23"
type input "305,551.10"
type input "431,743.40"
type input "23.00"
type input "231"
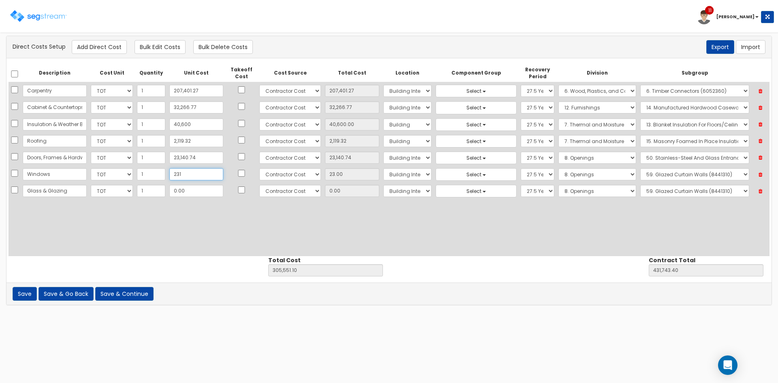
type input "305,759.10"
type input "431,951.40"
type input "231.00"
type input "23140"
type input "328,668.10"
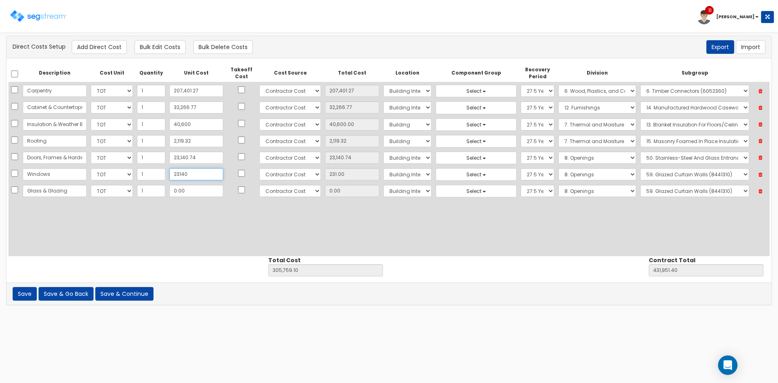
type input "454,860.40"
type input "23,140"
click at [90, 232] on div "Description Cost Unit Quantity Unit Cost Takeoff Cost Cost Source Total Cost Lo…" at bounding box center [389, 160] width 761 height 192
click at [191, 193] on input "0.00" at bounding box center [195, 191] width 53 height 12
click at [68, 290] on button "Save & Go Back" at bounding box center [65, 294] width 55 height 14
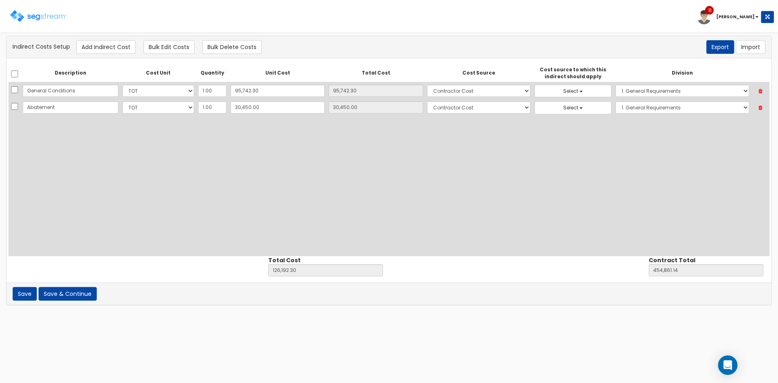
select select
click at [254, 91] on input "95,742.30" at bounding box center [278, 91] width 94 height 12
paste input "112,267.77"
type input "112,267.77"
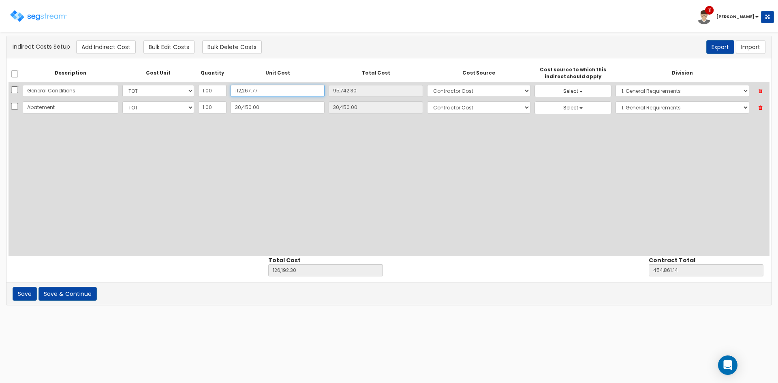
type input "112,267.77"
type input "142,717.77"
type input "471,386.61"
type input "112,267.77"
click at [265, 109] on input "30,450.00" at bounding box center [278, 107] width 94 height 12
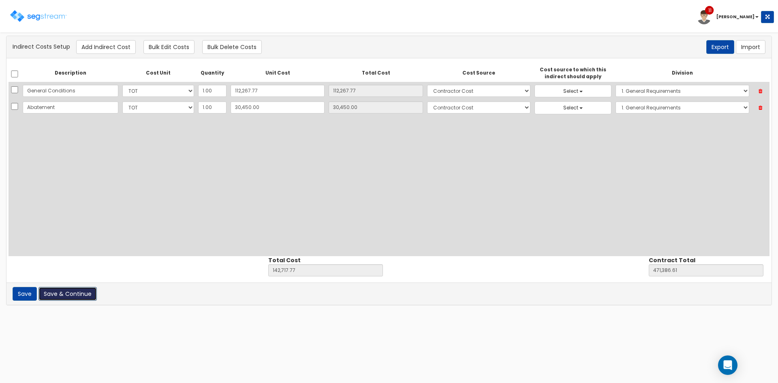
click at [83, 295] on button "Save & Continue" at bounding box center [67, 294] width 58 height 14
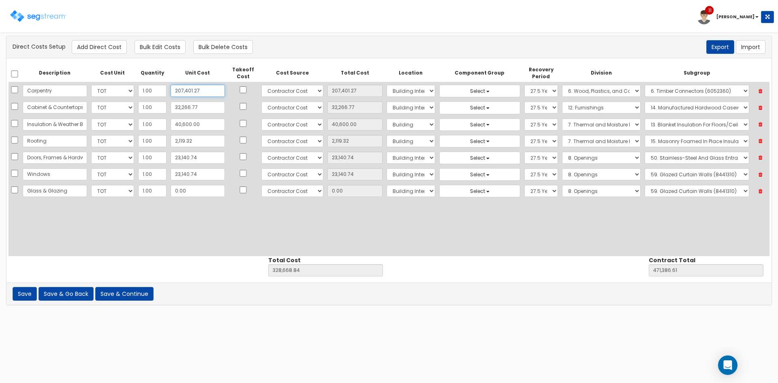
click at [198, 92] on input "207,401.27" at bounding box center [198, 91] width 54 height 12
paste input "36,106.44"
type input "236,106.44"
type input "357,374.01"
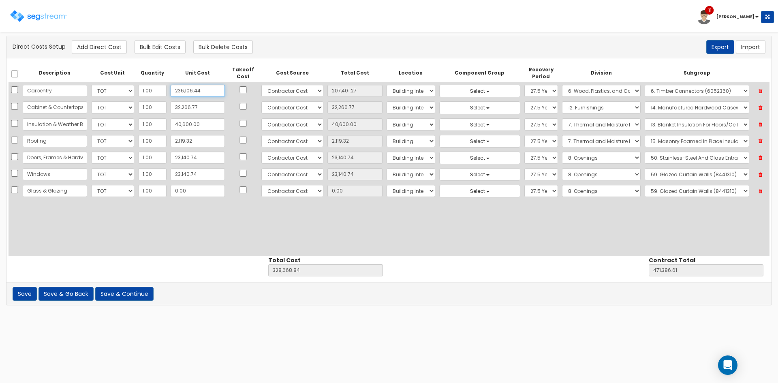
type input "500,091.78"
type input "236,106.44"
click at [202, 108] on input "32,266.77" at bounding box center [198, 107] width 54 height 12
paste input "561.52"
type input "32,561.52"
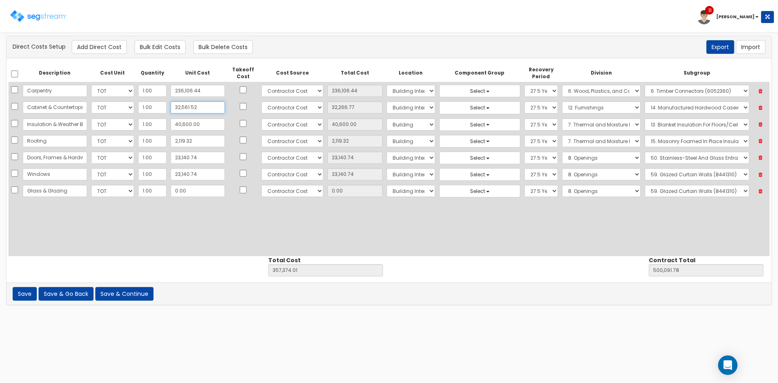
type input "32,561.52"
type input "357,668.76"
type input "500,386.53"
type input "32,561.52"
click at [193, 122] on input "40,600.00" at bounding box center [198, 124] width 54 height 12
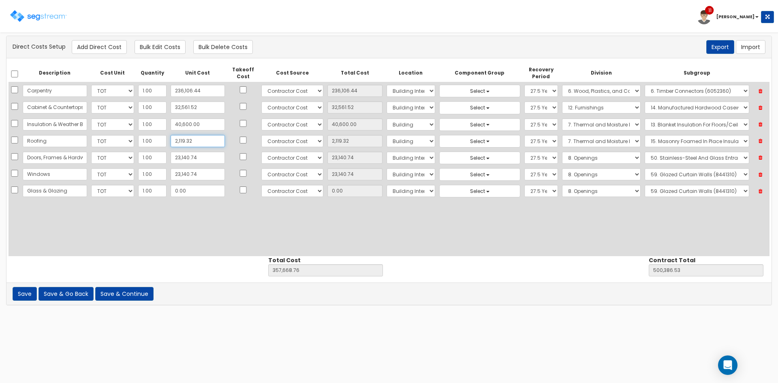
click at [194, 143] on input "2,119.32" at bounding box center [198, 141] width 54 height 12
click at [195, 159] on input "23,140.74" at bounding box center [198, 158] width 54 height 12
paste input "16,291.43"
type input "16,291.43"
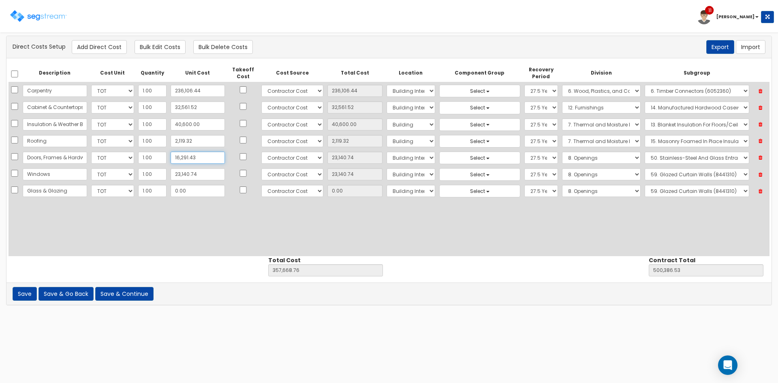
type input "350,819.45"
type input "493,537.22"
type input "16,291.43"
click at [196, 177] on input "23,140.74" at bounding box center [198, 174] width 54 height 12
click at [69, 192] on input "Glass & Glazing" at bounding box center [55, 191] width 64 height 12
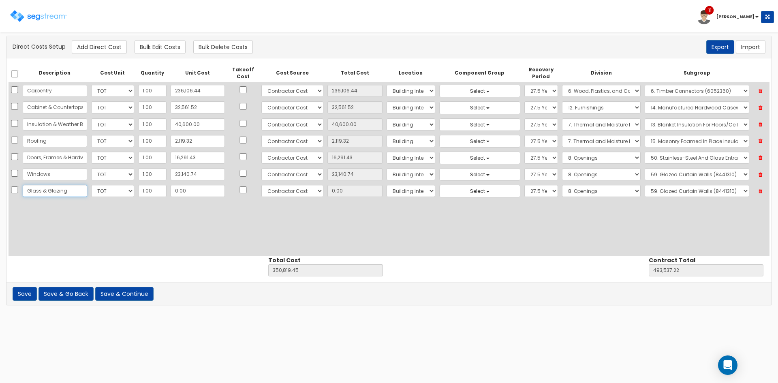
drag, startPoint x: 69, startPoint y: 192, endPoint x: 6, endPoint y: 194, distance: 63.6
click at [6, 194] on div "There should be at least one direct cost with a cost source equal to one of the…" at bounding box center [389, 175] width 778 height 278
paste input "WB & Taping"
drag, startPoint x: 39, startPoint y: 192, endPoint x: 10, endPoint y: 192, distance: 28.8
click at [10, 192] on tr "GWB & Taping Select CF Custo Custo Custo Custo Custo Custo Custo Custo Custo Cu…" at bounding box center [389, 191] width 761 height 17
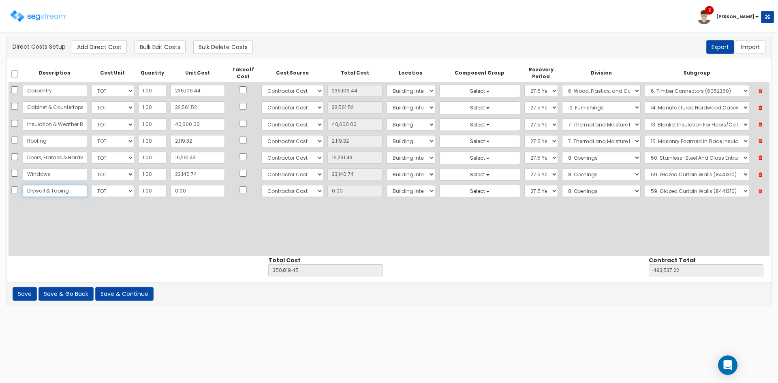
type input "Drywall & Taping"
click at [185, 189] on input "0.00" at bounding box center [198, 191] width 54 height 12
paste input "48,20"
type input "48,200.00"
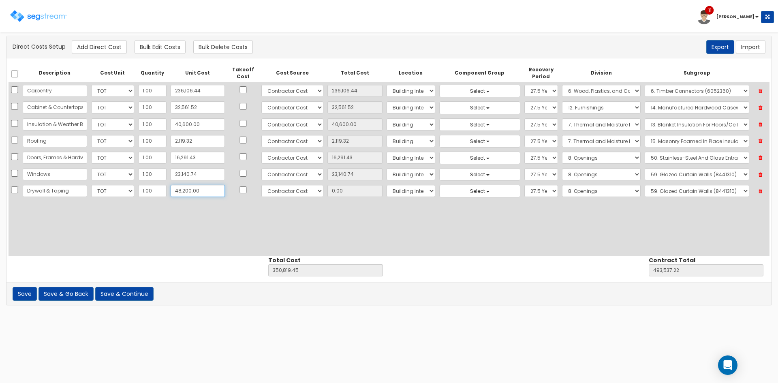
type input "399,019.45"
type input "541,737.22"
type input "48,200.00"
click at [91, 45] on button "Add Direct Cost" at bounding box center [99, 47] width 55 height 14
select select "10"
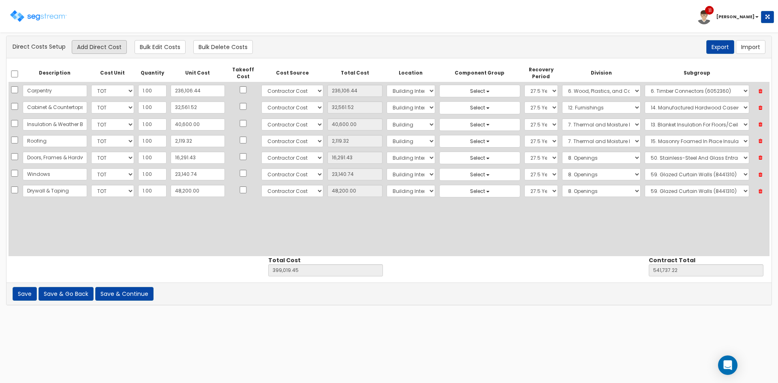
select select "6"
select select "7"
select select "275Y"
select select "8"
select select "8441310"
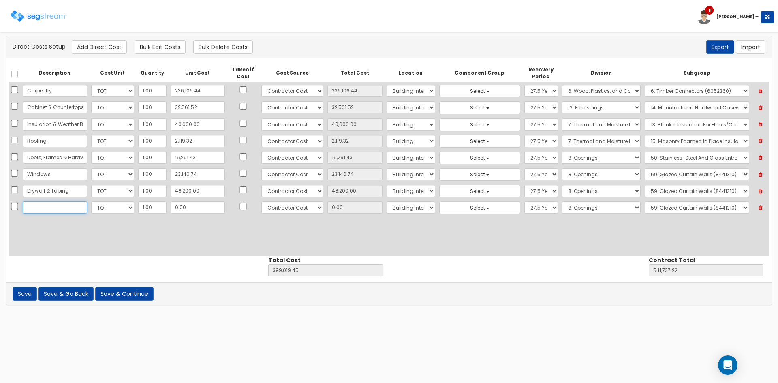
click at [35, 209] on input "text" at bounding box center [55, 207] width 64 height 12
paste input "Painting"
type input "Painting"
click at [190, 208] on input "0.00" at bounding box center [198, 207] width 54 height 12
paste input "Painting"
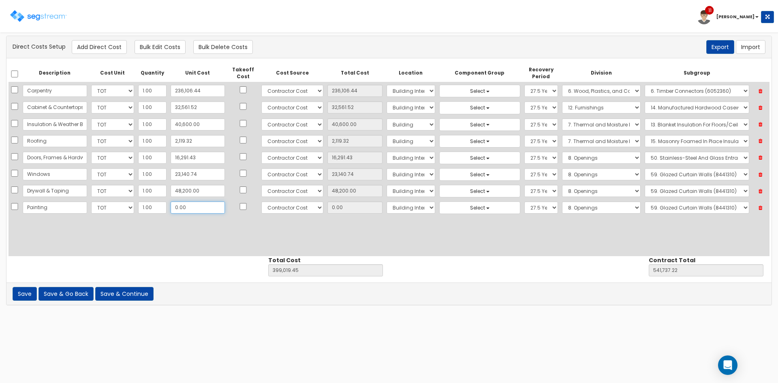
type input "Painting"
click at [181, 209] on input "text" at bounding box center [198, 207] width 54 height 12
paste input "46,196.00"
type input "46,196.00"
type input "445,215.45"
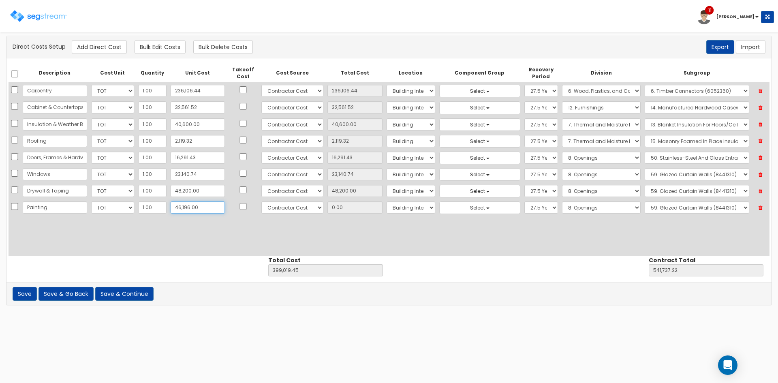
type input "587,933.22"
type input "46,196.00"
click at [95, 46] on button "Add Direct Cost" at bounding box center [99, 47] width 55 height 14
select select "10"
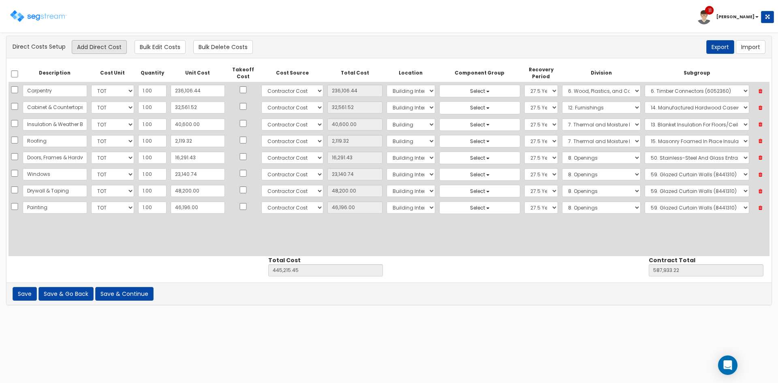
select select "6"
select select "7"
select select "275Y"
select select "8"
select select "8441310"
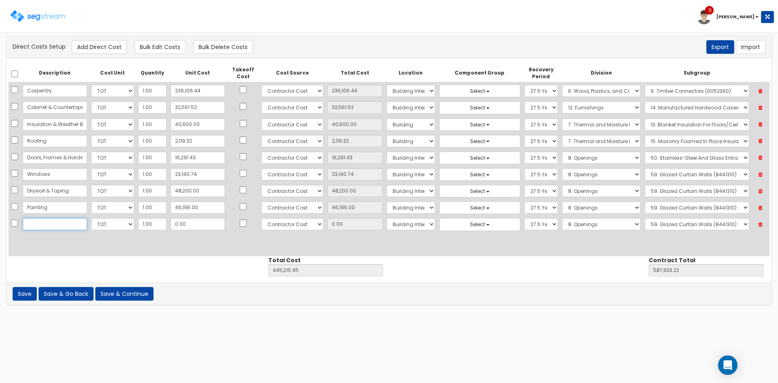
click at [45, 226] on input "text" at bounding box center [55, 224] width 64 height 12
paste input "Flooring Materials"
type input "Flooring Materials"
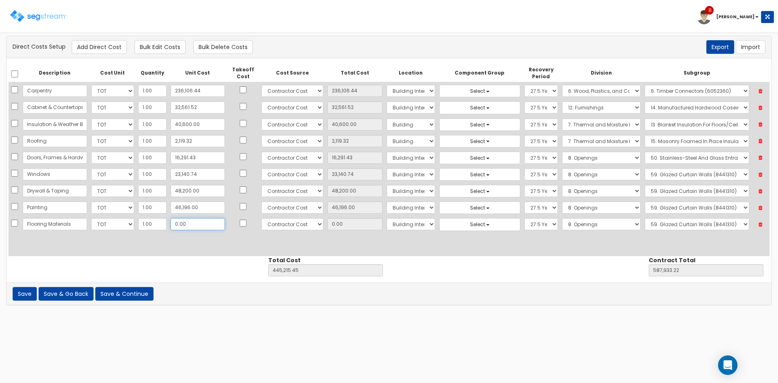
click at [182, 225] on input "0.00" at bounding box center [198, 224] width 54 height 12
paste input "7,420.42"
type input "7,420.42"
type input "452,635.87"
type input "595,353.64"
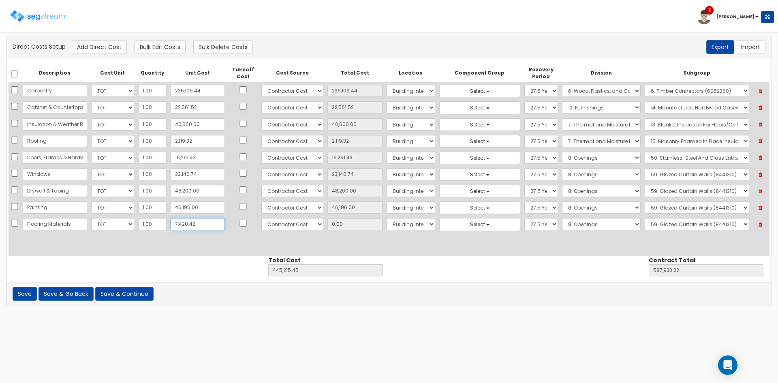
type input "7,420.42"
click at [91, 44] on button "Add Direct Cost" at bounding box center [99, 47] width 55 height 14
select select "10"
select select "6"
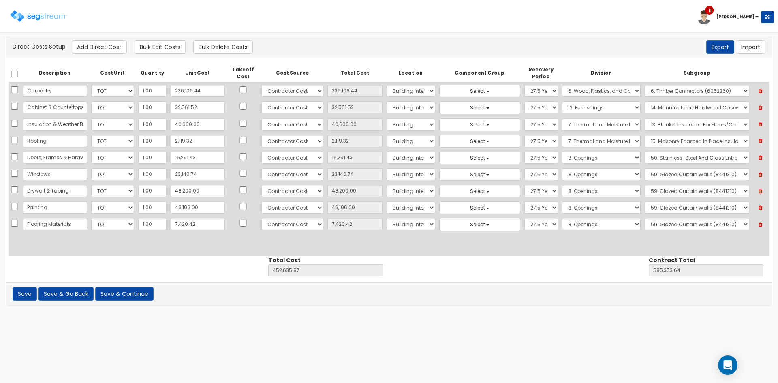
select select "7"
select select "275Y"
select select "8"
select select "8441310"
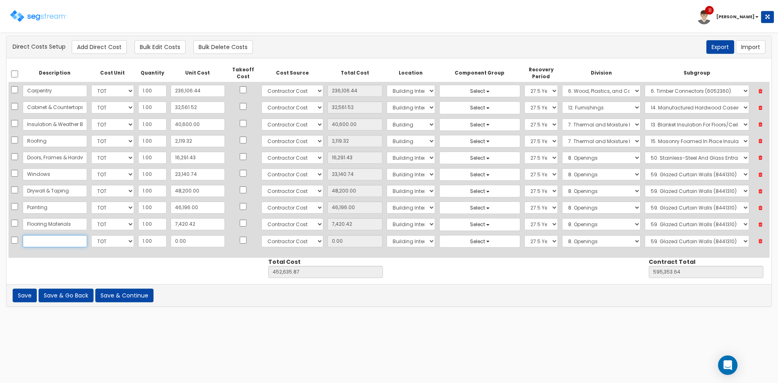
click at [55, 240] on input "text" at bounding box center [55, 241] width 64 height 12
paste input "Appliances"
type input "Appliances"
click at [186, 243] on input "0.00" at bounding box center [198, 241] width 54 height 12
paste input "15,189.72"
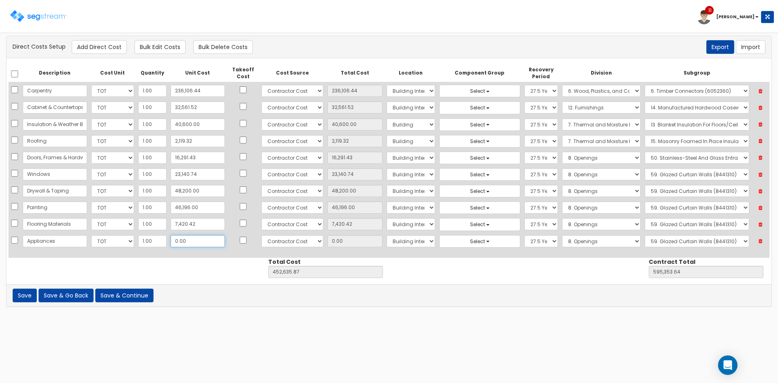
type input "15,189.72"
type input "467,825.59"
type input "610,543.36"
type input "15,189.72"
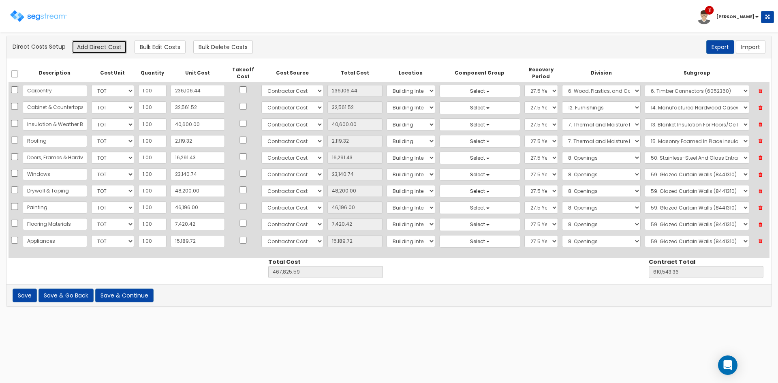
click at [80, 48] on button "Add Direct Cost" at bounding box center [99, 47] width 55 height 14
select select "10"
select select "6"
select select "7"
select select "275Y"
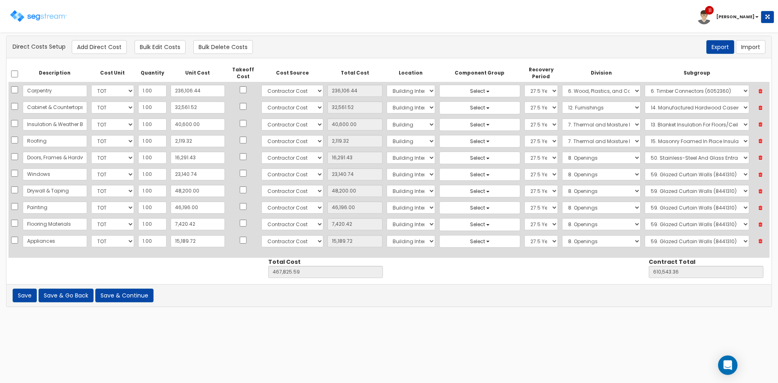
select select "8"
select select "8441310"
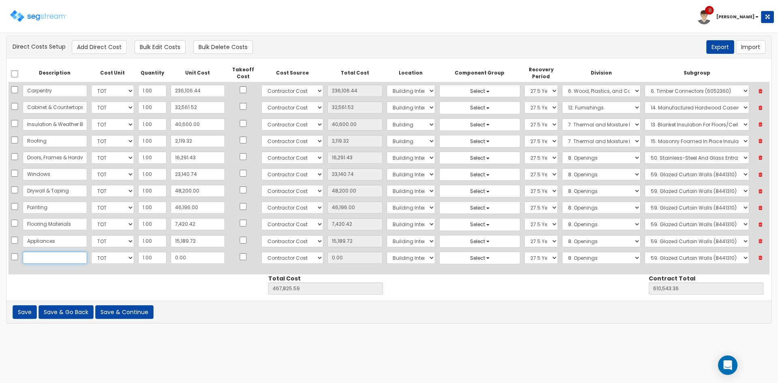
click at [63, 259] on input "text" at bounding box center [55, 258] width 64 height 12
paste input "Sprinkler"
type input "Sprinkler"
click at [187, 256] on input "0.00" at bounding box center [198, 258] width 54 height 12
paste input "21,780.13"
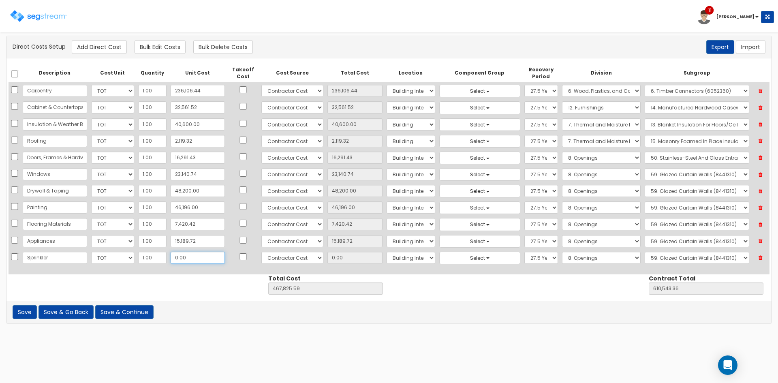
type input "21,780.13"
type input "489,605.72"
type input "632,323.49"
type input "21,780.13"
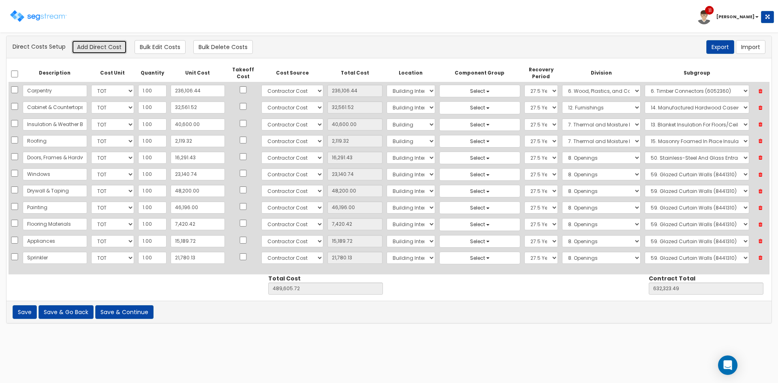
click at [76, 44] on button "Add Direct Cost" at bounding box center [99, 47] width 55 height 14
select select "10"
select select "6"
select select "7"
select select "275Y"
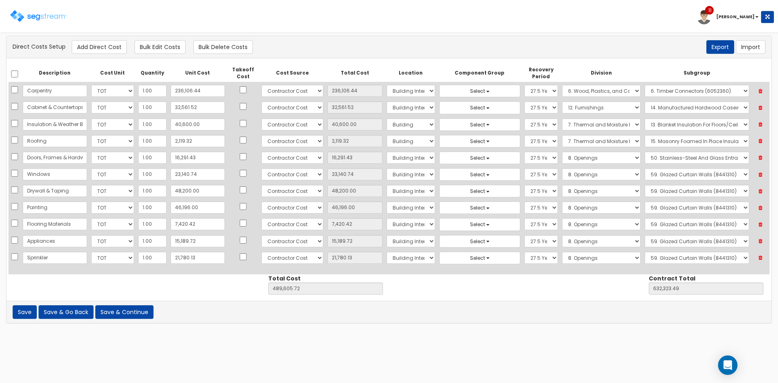
select select "8"
select select "8441310"
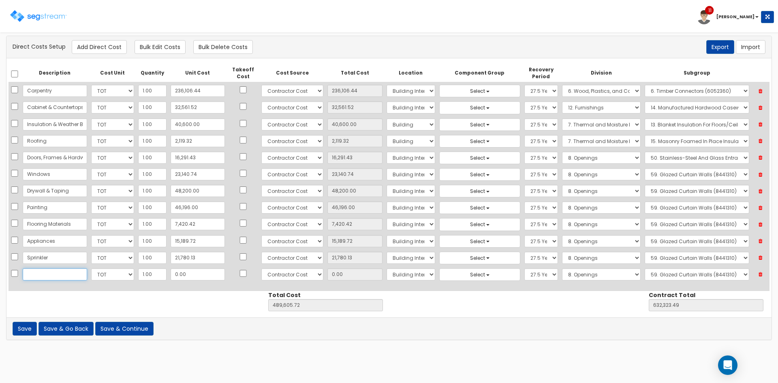
click at [45, 269] on input "text" at bounding box center [55, 274] width 64 height 12
paste input "Plumbing Fixtures"
type input "Plumbing Fixtures"
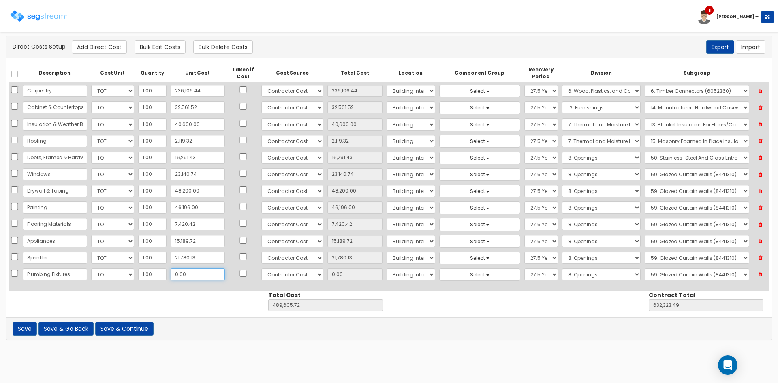
click at [182, 273] on input "0.00" at bounding box center [198, 274] width 54 height 12
paste input "642"
type input "642.00"
type input "490,247.72"
type input "632,965.49"
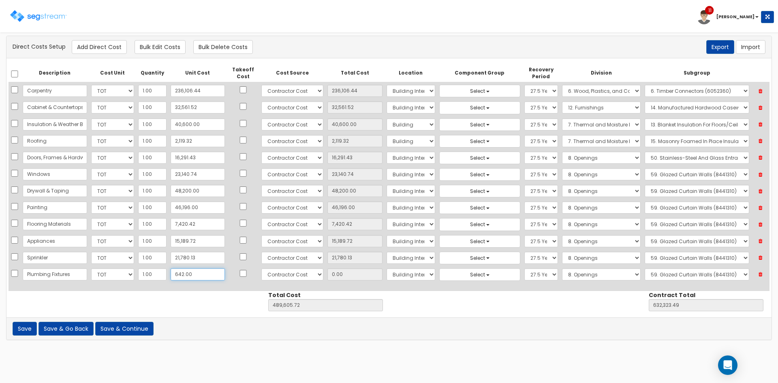
type input "642.00"
click at [55, 257] on input "Sprinkler" at bounding box center [55, 258] width 64 height 12
click at [56, 257] on input "Sprinkler" at bounding box center [55, 258] width 64 height 12
click at [54, 258] on input "Sprinkler" at bounding box center [55, 258] width 64 height 12
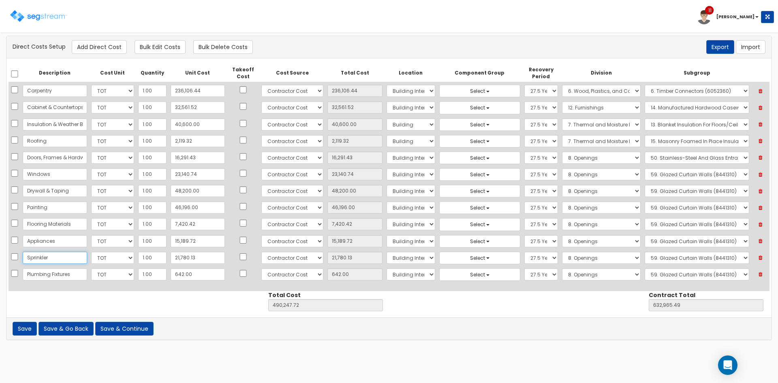
drag, startPoint x: 44, startPoint y: 257, endPoint x: 52, endPoint y: 257, distance: 8.1
click at [46, 257] on input "Sprinkler" at bounding box center [55, 258] width 64 height 12
click at [49, 258] on input "Sprinkler" at bounding box center [55, 258] width 64 height 12
type input "Sprinkler System"
drag, startPoint x: 99, startPoint y: 49, endPoint x: 120, endPoint y: 72, distance: 30.7
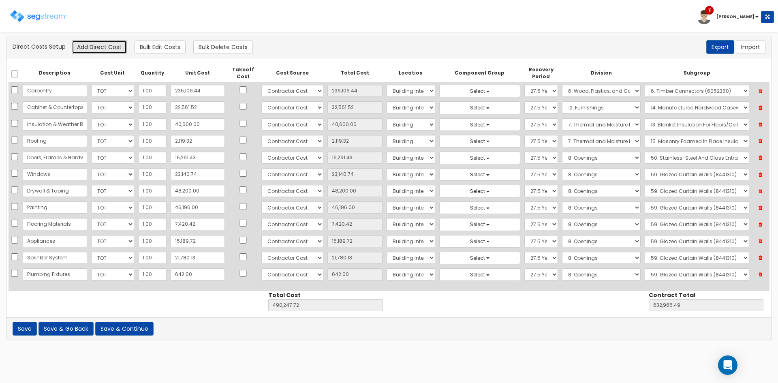
click at [99, 49] on button "Add Direct Cost" at bounding box center [99, 47] width 55 height 14
select select "10"
select select "6"
select select "7"
select select "275Y"
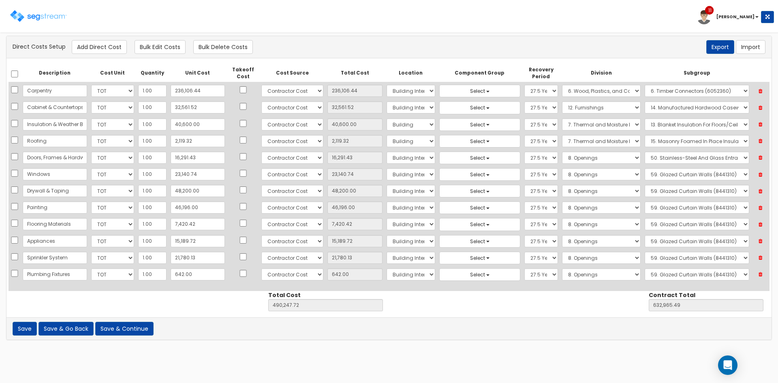
select select "8"
select select "8441310"
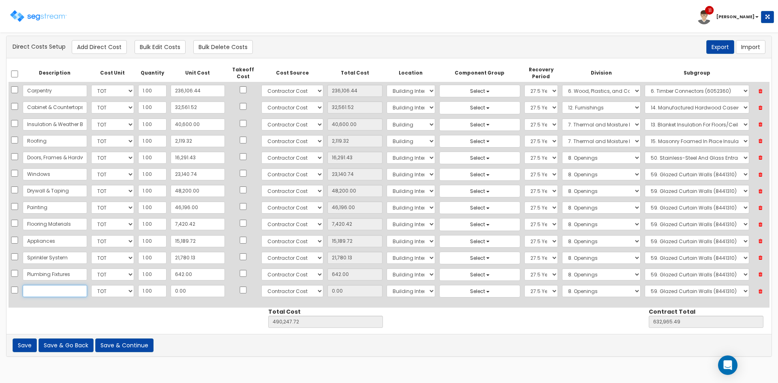
click at [67, 295] on input "text" at bounding box center [55, 291] width 64 height 12
paste input "Mechanical & Plumbing"
type input "Mechanical & Plumbing"
click at [108, 47] on button "Add Direct Cost" at bounding box center [99, 47] width 55 height 14
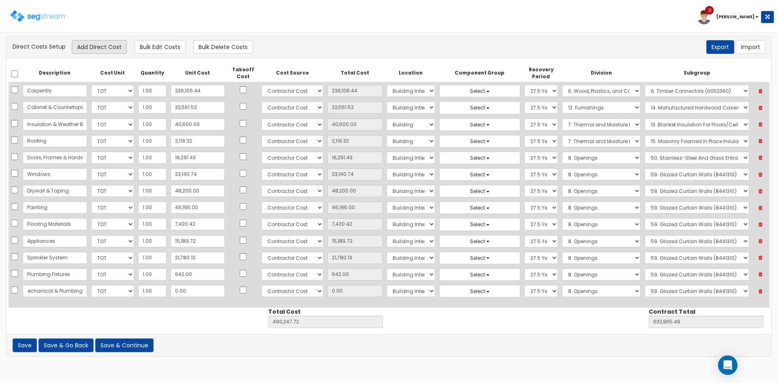
select select "10"
select select "6"
select select "7"
select select "275Y"
select select "8"
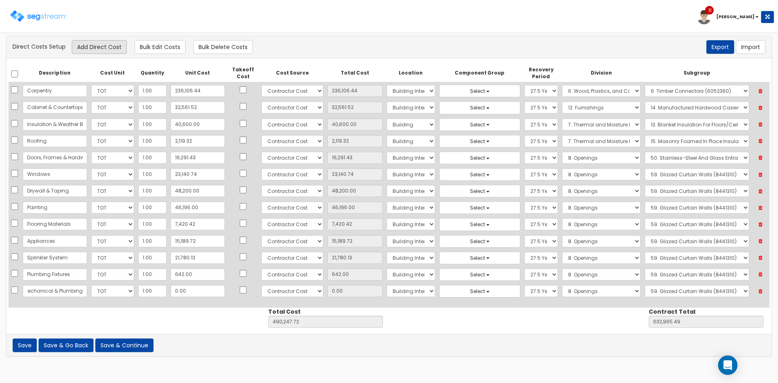
select select "8441310"
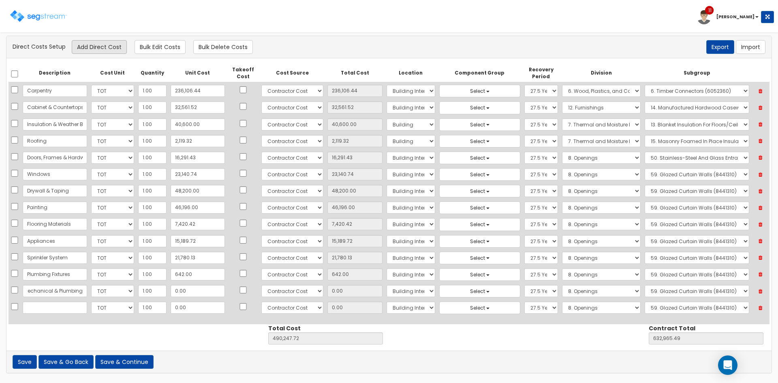
scroll to position [0, 0]
click at [69, 308] on input "text" at bounding box center [55, 307] width 64 height 12
paste input "Electrical"
type input "Electrical"
click at [107, 45] on button "Add Direct Cost" at bounding box center [99, 47] width 55 height 14
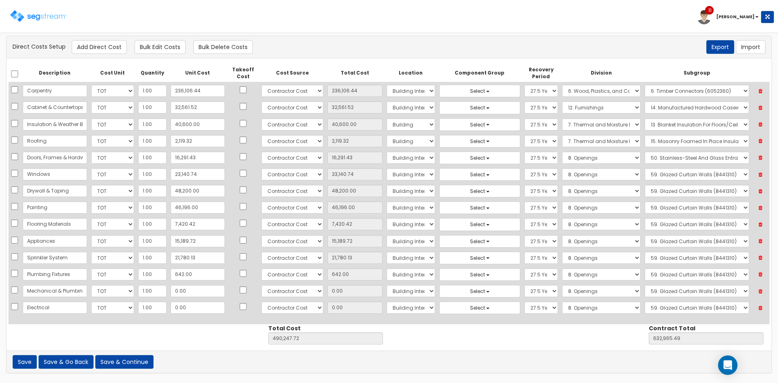
select select "10"
select select "6"
select select "7"
select select "275Y"
select select "8"
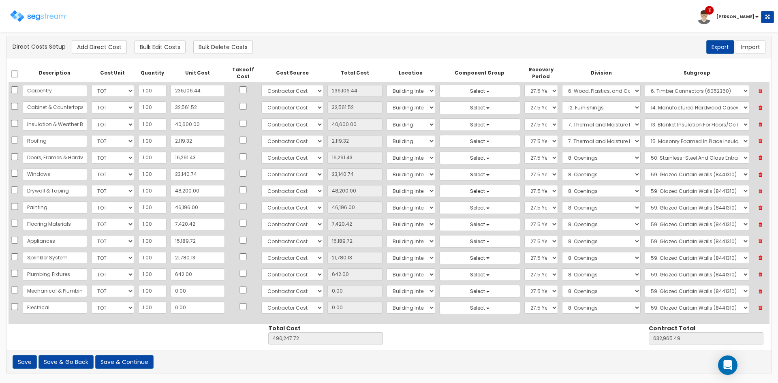
select select "8441310"
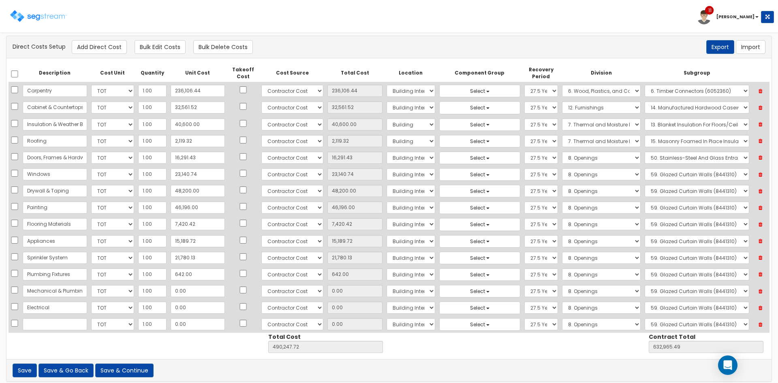
scroll to position [7, 0]
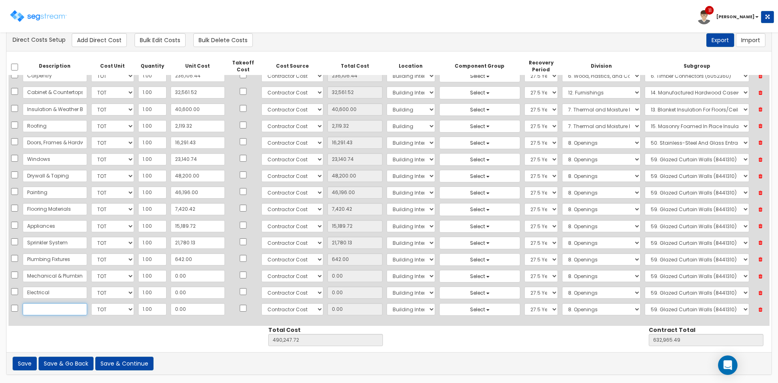
click at [65, 307] on input "text" at bounding box center [55, 309] width 64 height 12
paste input "Excavation/Site Work"
type input "Excavation/Site Work"
click at [105, 43] on button "Add Direct Cost" at bounding box center [99, 40] width 55 height 14
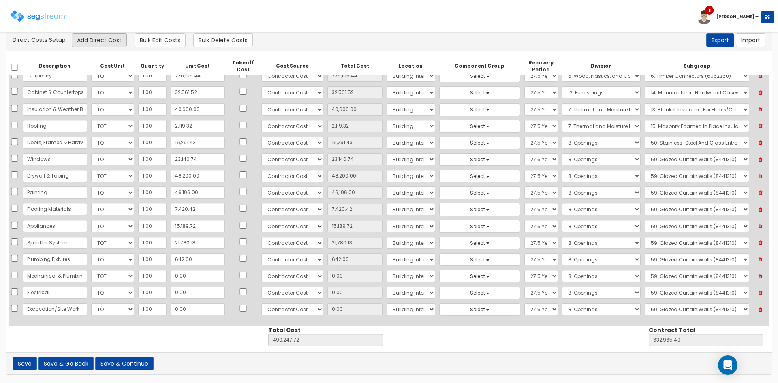
scroll to position [0, 0]
select select "10"
select select "6"
select select "7"
select select "275Y"
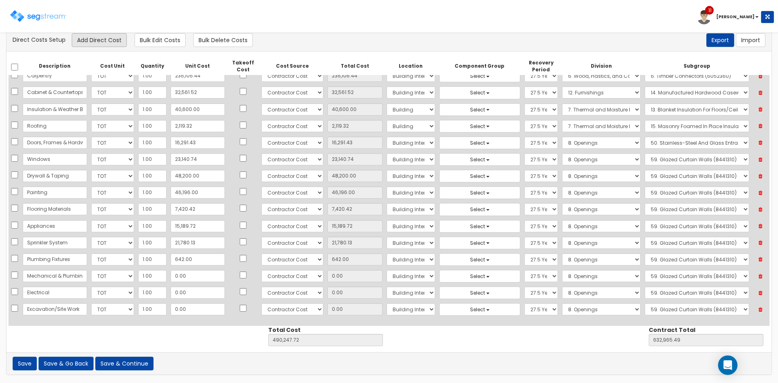
select select "8"
select select "8441310"
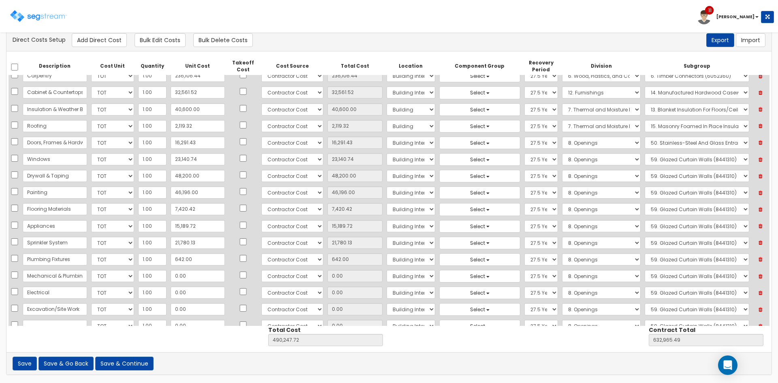
scroll to position [25, 0]
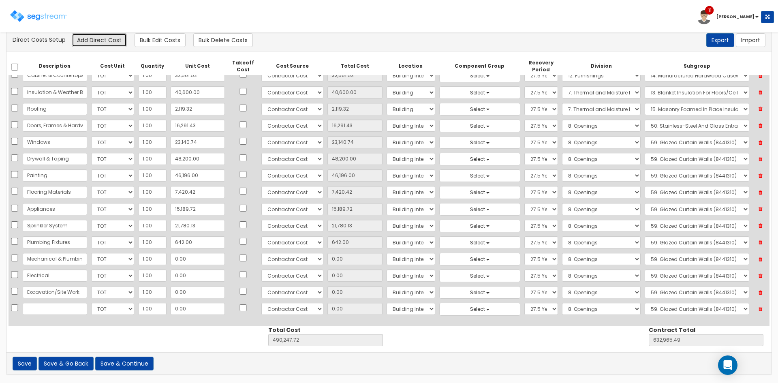
click at [97, 43] on button "Add Direct Cost" at bounding box center [99, 40] width 55 height 14
select select "10"
select select "6"
select select "7"
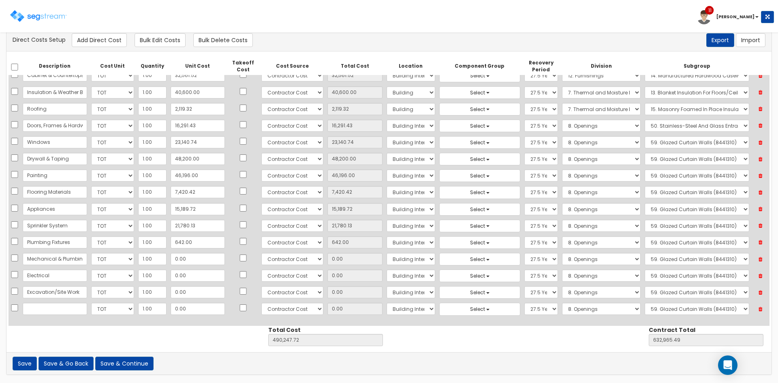
select select "275Y"
select select "8"
select select "8441310"
drag, startPoint x: 53, startPoint y: 316, endPoint x: 51, endPoint y: 311, distance: 5.1
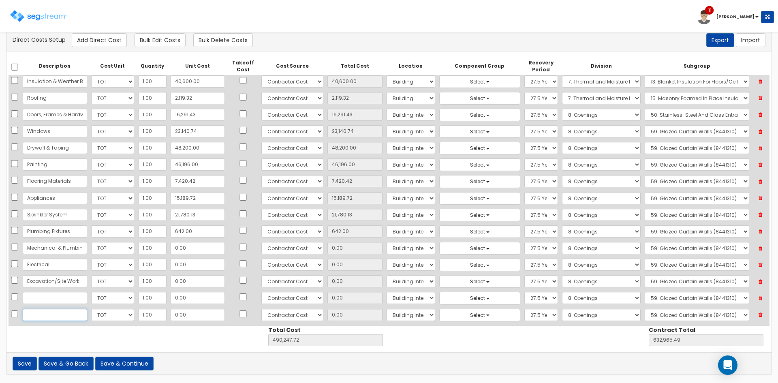
select select "10"
select select "6"
select select "7"
select select "275Y"
select select "8"
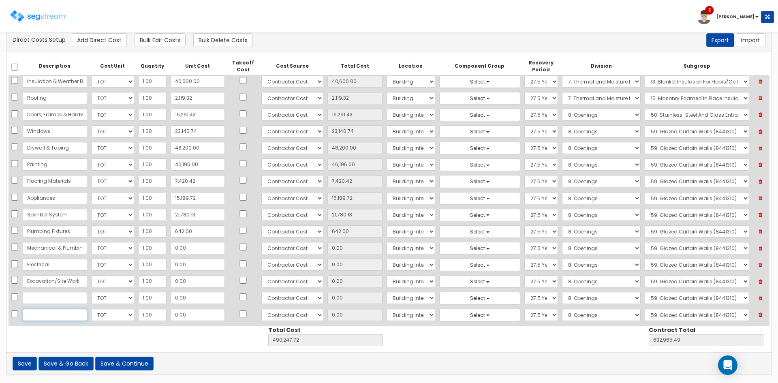
select select "8441310"
click at [51, 311] on input "text" at bounding box center [55, 315] width 64 height 12
type input "Masonry"
click at [185, 314] on input "0.00" at bounding box center [198, 315] width 54 height 12
paste input "10,642"
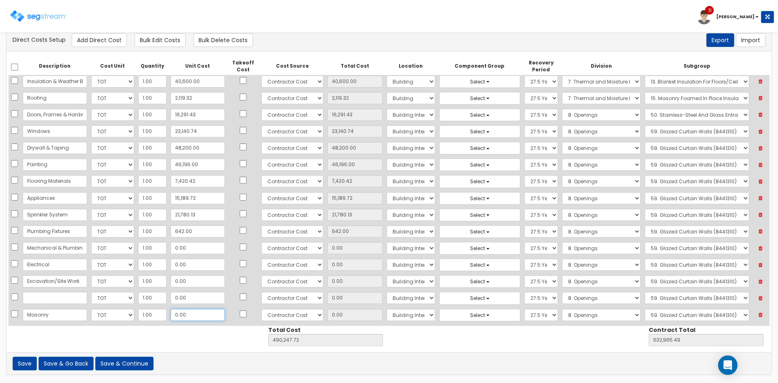
type input "10,642.00"
type input "500,889.72"
type input "643,607.49"
type input "10,642.00"
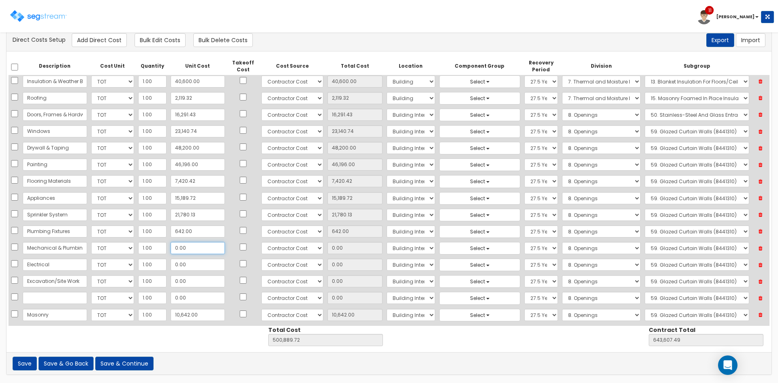
click at [182, 249] on input "0.00" at bounding box center [198, 248] width 54 height 12
paste input "88,524.11"
type input "88,524.11"
type input "589,413.83"
type input "732,131.60"
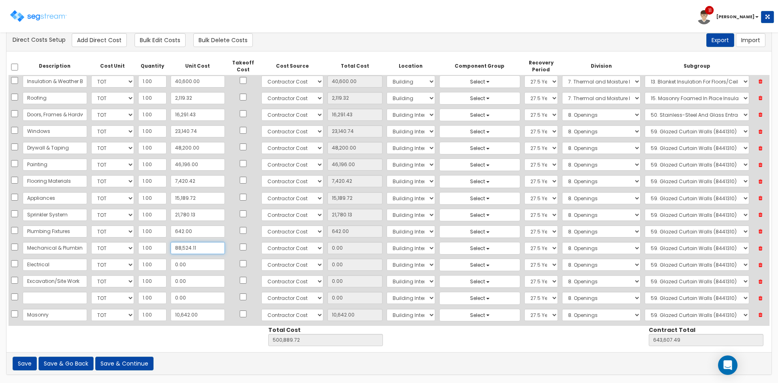
type input "88,524.11"
click at [189, 287] on input "0.00" at bounding box center [198, 281] width 54 height 12
click at [188, 264] on input "0.00" at bounding box center [198, 264] width 54 height 12
paste input "75,00"
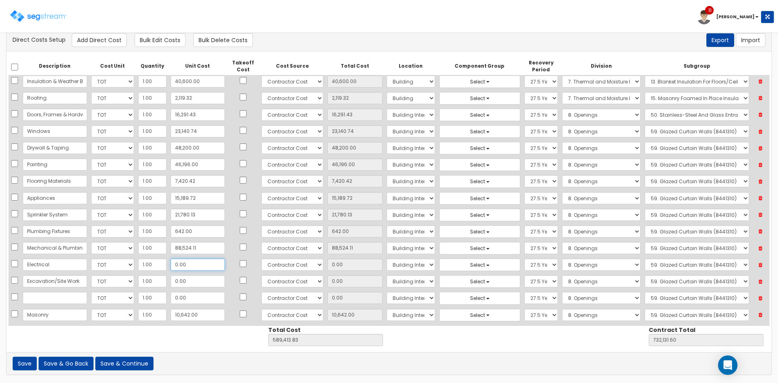
type input "75,000.00"
type input "664,413.83"
type input "807,131.60"
type input "75,000.00"
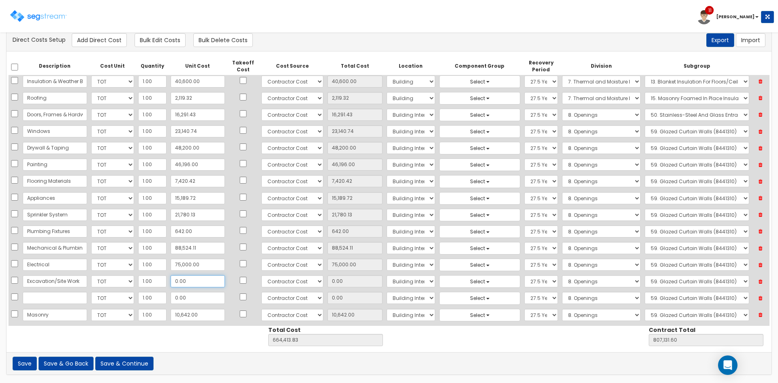
click at [196, 281] on input "0.00" at bounding box center [198, 281] width 54 height 12
paste input "35,196.6"
type input "35,196.60"
type input "699,610.43"
type input "842,328.20"
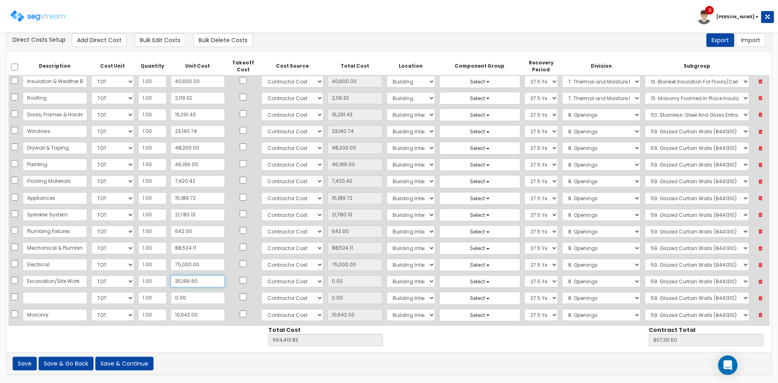
type input "35,196.60"
click at [63, 364] on button "Save & Go Back" at bounding box center [65, 363] width 55 height 14
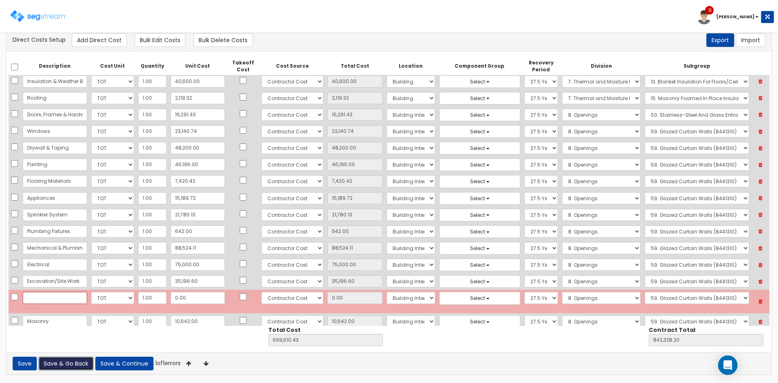
scroll to position [42, 0]
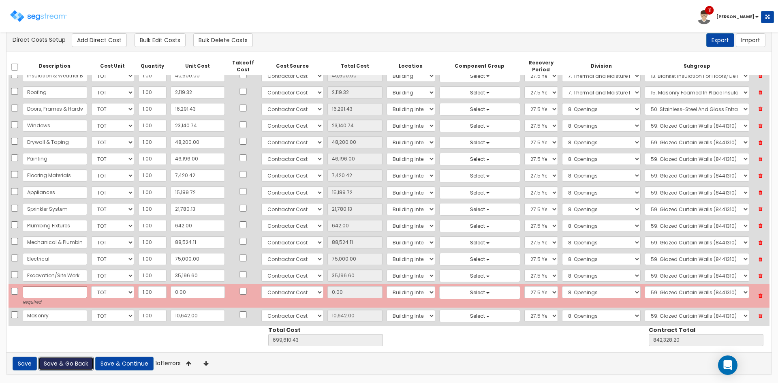
click at [762, 296] on icon at bounding box center [760, 295] width 14 height 11
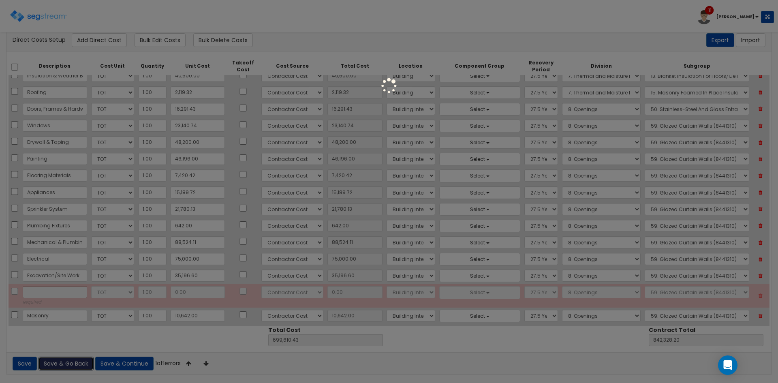
scroll to position [25, 0]
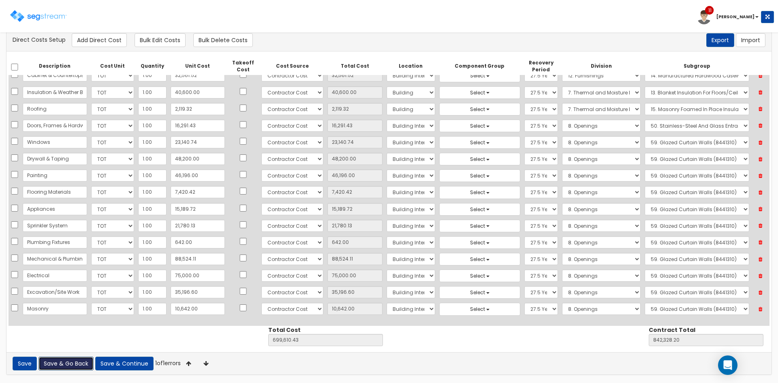
click at [71, 364] on button "Save & Go Back" at bounding box center [65, 363] width 55 height 14
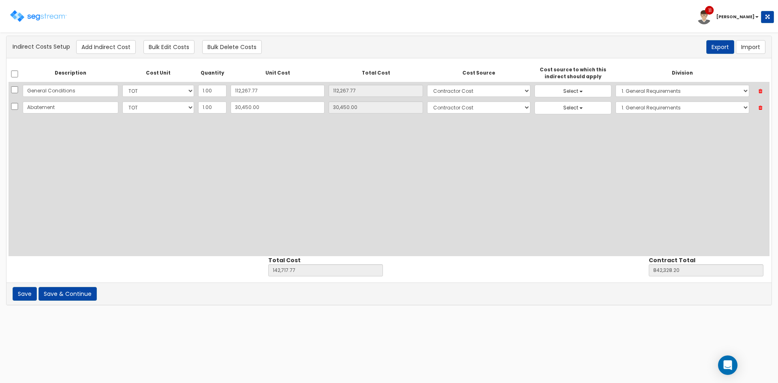
select select
click at [117, 46] on button "Add Indirect Cost" at bounding box center [106, 47] width 60 height 14
select select "10"
select select "6"
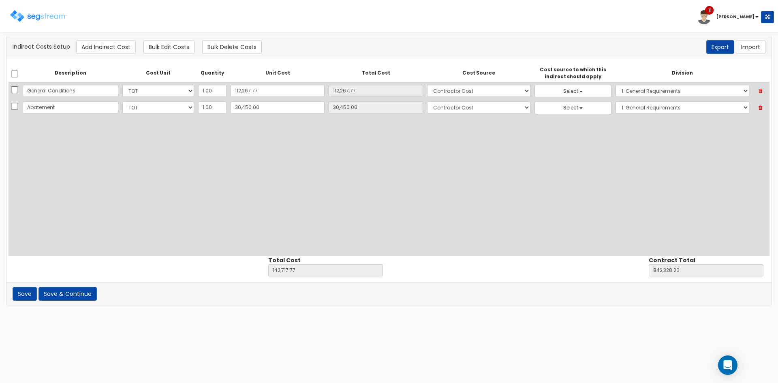
select select
select select "1"
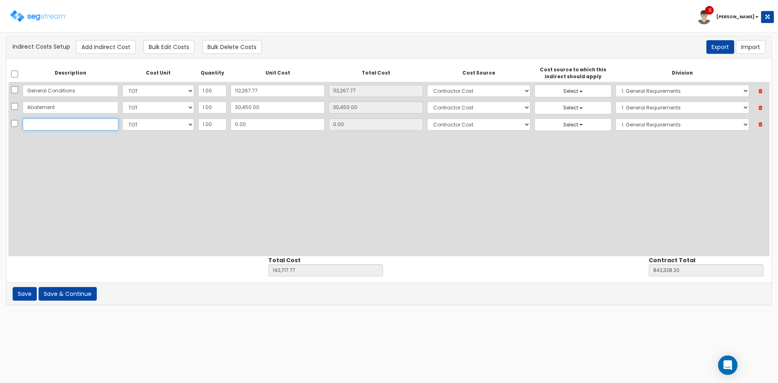
click at [76, 122] on input "text" at bounding box center [71, 124] width 96 height 12
paste input "CM Fee"
type input "CM Fee"
click at [245, 124] on input "0.00" at bounding box center [278, 124] width 94 height 12
paste input "84,232.83"
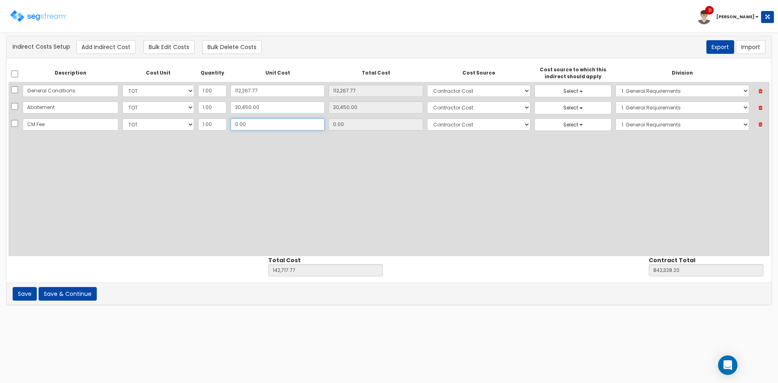
type input "84,232.83"
type input "226,950.60"
type input "926,561.03"
type input "84,232.83"
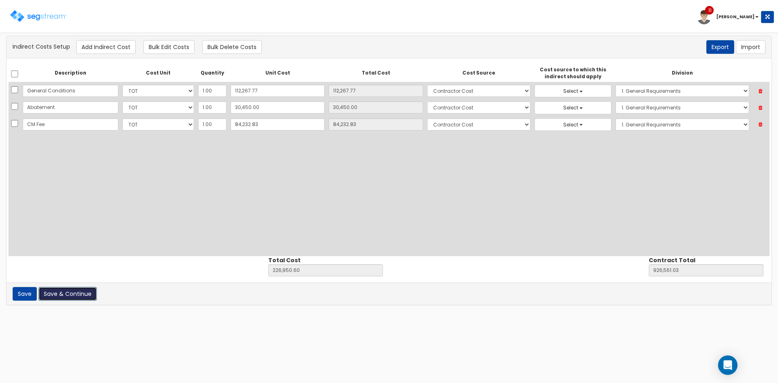
click at [77, 296] on button "Save & Continue" at bounding box center [67, 294] width 58 height 14
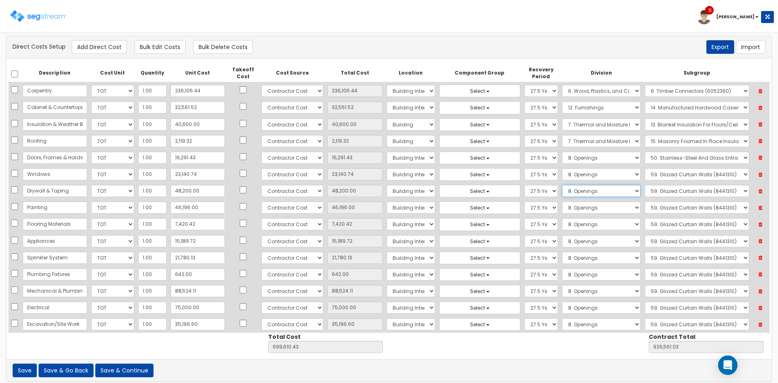
click at [567, 191] on select "Select 1. General Requirements 2. Existing Conditions 3. Concrete 4. Masonry 5.…" at bounding box center [601, 191] width 79 height 12
select select "9"
click at [562, 185] on select "Select 1. General Requirements 2. Existing Conditions 3. Concrete 4. Masonry 5.…" at bounding box center [601, 191] width 79 height 12
click at [650, 190] on select "Select" at bounding box center [697, 191] width 105 height 12
select select "9211623"
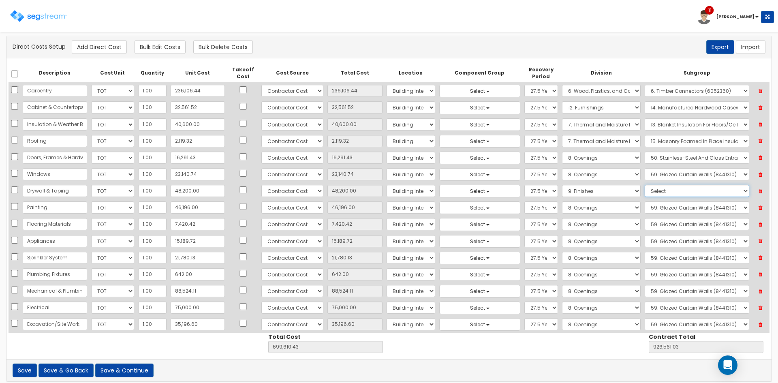
click at [645, 185] on select "Select" at bounding box center [697, 191] width 105 height 12
click at [594, 207] on select "Select 1. General Requirements 2. Existing Conditions 3. Concrete 4. Masonry 5.…" at bounding box center [601, 207] width 79 height 12
select select "9"
click at [562, 201] on select "Select 1. General Requirements 2. Existing Conditions 3. Concrete 4. Masonry 5.…" at bounding box center [601, 207] width 79 height 12
click at [649, 209] on select "Select" at bounding box center [697, 207] width 105 height 12
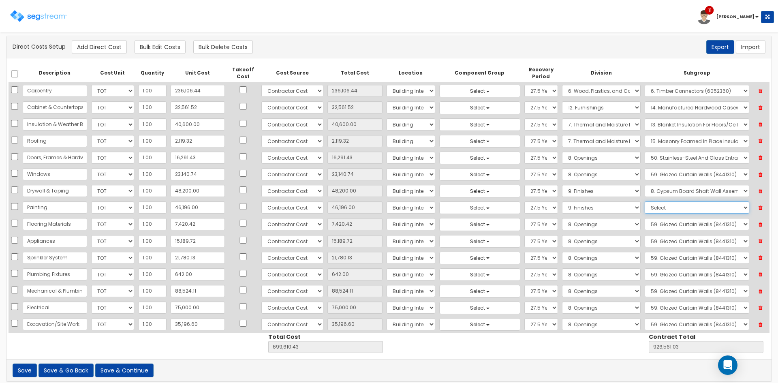
select select "9912340"
click at [645, 201] on select "Select" at bounding box center [697, 207] width 105 height 12
click at [599, 224] on select "Select 1. General Requirements 2. Existing Conditions 3. Concrete 4. Masonry 5.…" at bounding box center [601, 224] width 79 height 12
select select "9"
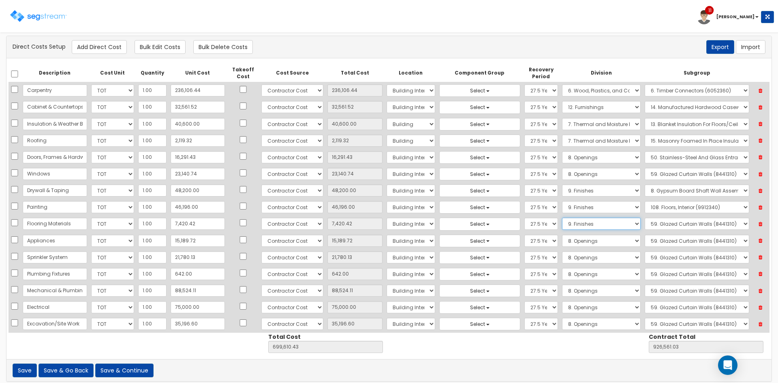
click at [562, 218] on select "Select 1. General Requirements 2. Existing Conditions 3. Concrete 4. Masonry 5.…" at bounding box center [601, 224] width 79 height 12
click at [653, 226] on select "Select" at bounding box center [697, 224] width 105 height 12
select select "9281310"
click at [645, 218] on select "Select" at bounding box center [697, 224] width 105 height 12
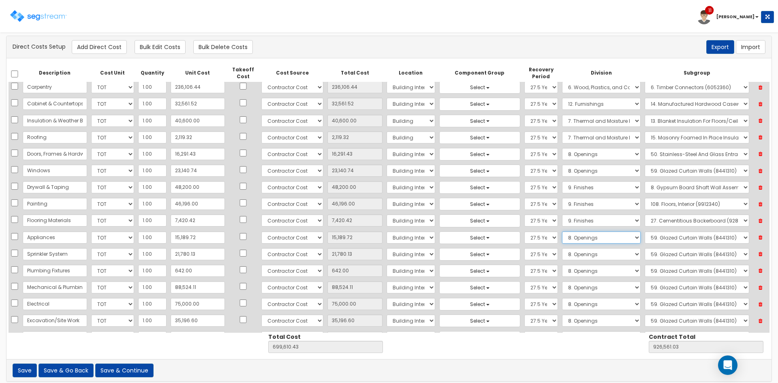
click at [575, 236] on select "Select 1. General Requirements 2. Existing Conditions 3. Concrete 4. Masonry 5.…" at bounding box center [601, 237] width 79 height 12
select select "11"
click at [562, 231] on select "Select 1. General Requirements 2. Existing Conditions 3. Concrete 4. Masonry 5.…" at bounding box center [601, 237] width 79 height 12
click at [656, 238] on select "Select" at bounding box center [697, 237] width 105 height 12
select select "11301513"
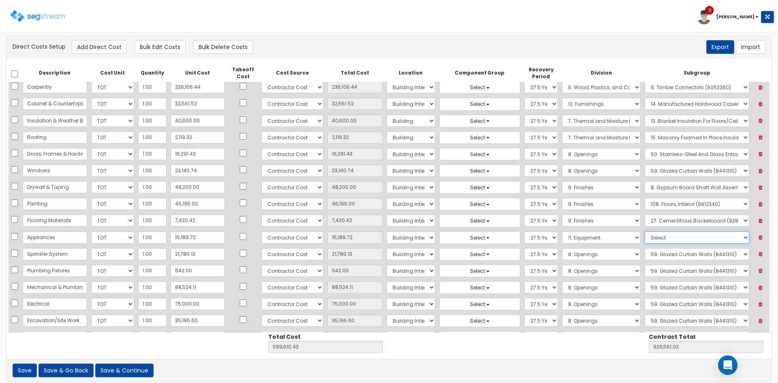
click at [645, 231] on select "Select" at bounding box center [697, 237] width 105 height 12
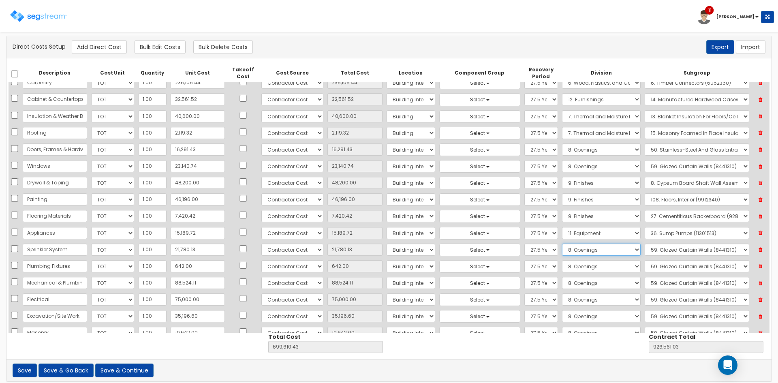
click at [572, 249] on select "Select 1. General Requirements 2. Existing Conditions 3. Concrete 4. Masonry 5.…" at bounding box center [601, 249] width 79 height 12
select select "21"
click at [562, 243] on select "Select 1. General Requirements 2. Existing Conditions 3. Concrete 4. Masonry 5.…" at bounding box center [601, 249] width 79 height 12
click at [672, 250] on select "Select" at bounding box center [697, 249] width 105 height 12
select select "21221650"
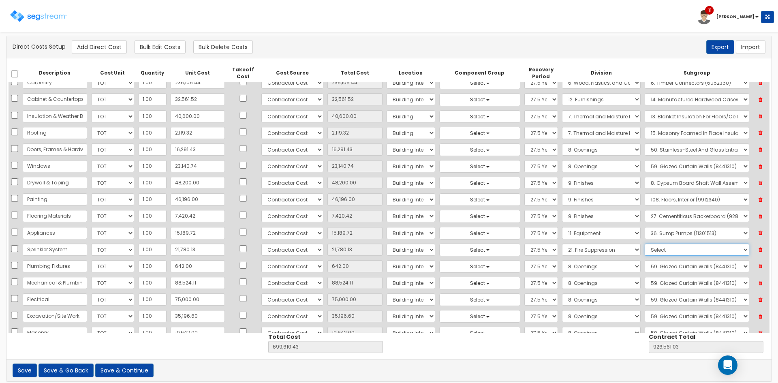
click at [645, 243] on select "Select" at bounding box center [697, 249] width 105 height 12
click at [578, 266] on select "Select 1. General Requirements 2. Existing Conditions 3. Concrete 4. Masonry 5.…" at bounding box center [601, 266] width 79 height 12
select select "22"
click at [562, 260] on select "Select 1. General Requirements 2. Existing Conditions 3. Concrete 4. Masonry 5.…" at bounding box center [601, 266] width 79 height 12
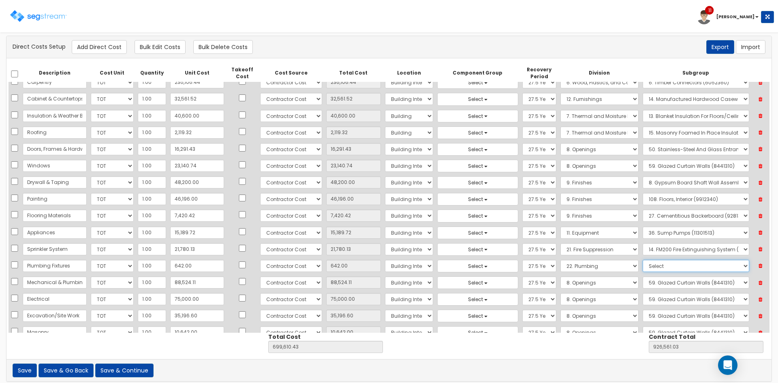
click at [645, 268] on select "Select" at bounding box center [696, 266] width 107 height 12
select select "22333013"
click at [643, 260] on select "Select" at bounding box center [696, 266] width 107 height 12
click at [583, 283] on select "Select 1. General Requirements 2. Existing Conditions 3. Concrete 4. Masonry 5.…" at bounding box center [599, 281] width 78 height 12
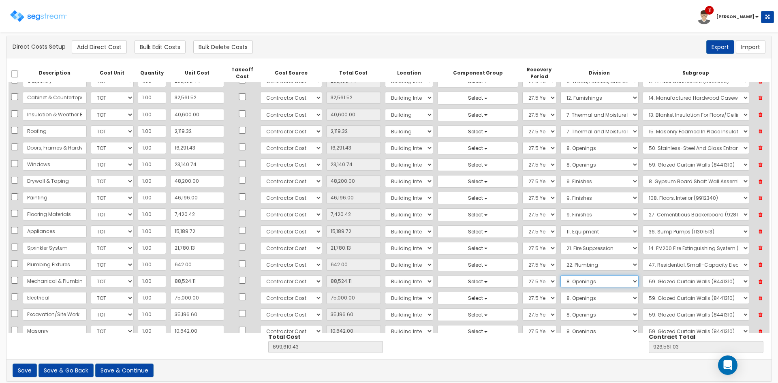
select select "23"
click at [560, 275] on select "Select 1. General Requirements 2. Existing Conditions 3. Concrete 4. Masonry 5.…" at bounding box center [599, 281] width 78 height 12
click at [648, 282] on select "Select" at bounding box center [696, 281] width 107 height 12
select select "23331316"
click at [643, 275] on select "Select" at bounding box center [696, 281] width 107 height 12
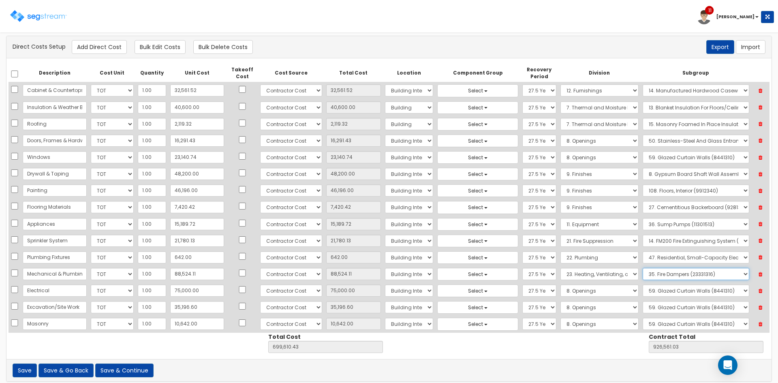
scroll to position [18, 0]
click at [598, 289] on select "Select 1. General Requirements 2. Existing Conditions 3. Concrete 4. Masonry 5.…" at bounding box center [599, 290] width 78 height 12
click at [596, 291] on select "Select 1. General Requirements 2. Existing Conditions 3. Concrete 4. Masonry 5.…" at bounding box center [599, 290] width 78 height 12
select select "26"
click at [560, 284] on select "Select 1. General Requirements 2. Existing Conditions 3. Concrete 4. Masonry 5.…" at bounding box center [599, 290] width 78 height 12
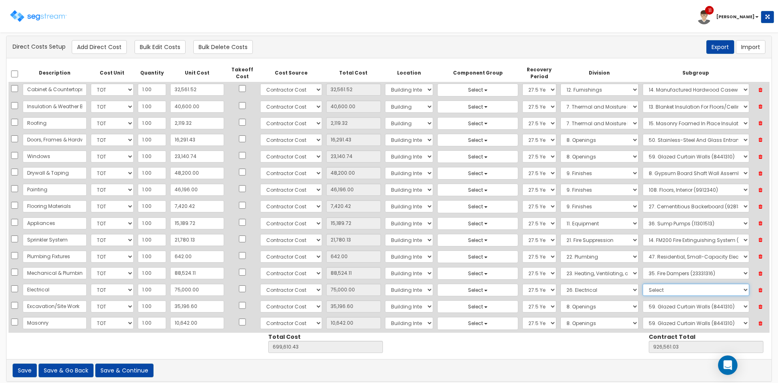
click at [648, 291] on select "Select" at bounding box center [696, 290] width 107 height 12
select select "26277310"
click at [643, 284] on select "Select" at bounding box center [696, 290] width 107 height 12
click at [560, 305] on select "Select 1. General Requirements 2. Existing Conditions 3. Concrete 4. Masonry 5.…" at bounding box center [599, 304] width 78 height 12
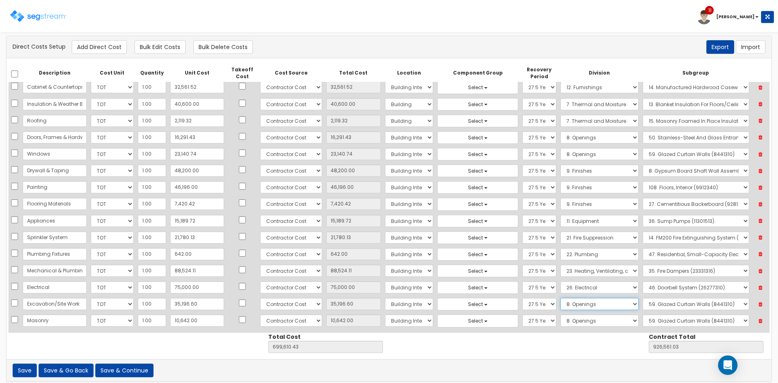
select select "31"
click at [560, 298] on select "Select 1. General Requirements 2. Existing Conditions 3. Concrete 4. Masonry 5.…" at bounding box center [599, 304] width 78 height 12
click at [654, 301] on select "Select" at bounding box center [696, 301] width 107 height 12
select select "31231630"
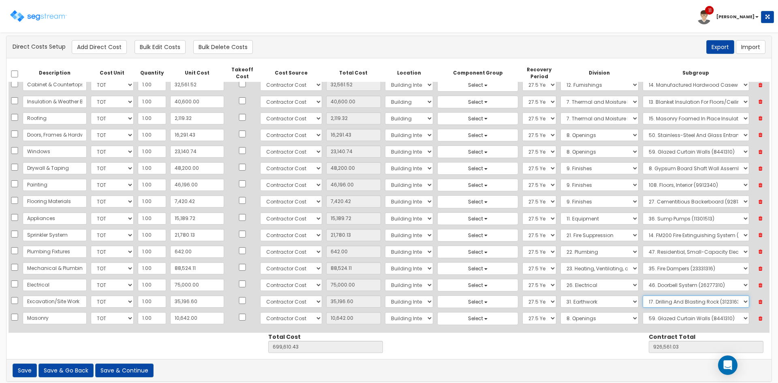
click at [643, 295] on select "Select" at bounding box center [696, 301] width 107 height 12
click at [583, 320] on select "Select 1. General Requirements 2. Existing Conditions 3. Concrete 4. Masonry 5.…" at bounding box center [599, 318] width 78 height 12
select select "4"
click at [560, 312] on select "Select 1. General Requirements 2. Existing Conditions 3. Concrete 4. Masonry 5.…" at bounding box center [599, 318] width 78 height 12
click at [654, 316] on select "Select" at bounding box center [696, 318] width 107 height 12
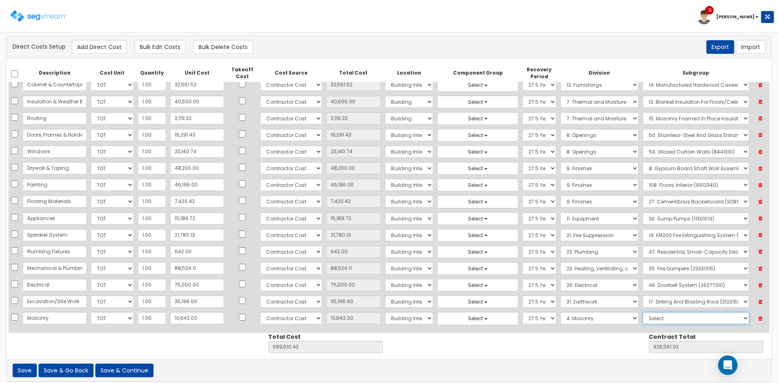
select select "4051320"
click at [643, 312] on select "Select" at bounding box center [696, 318] width 107 height 12
click at [385, 317] on select "Select Building Building Interior Site Improvements Add Additional Location" at bounding box center [409, 318] width 48 height 12
select select "6"
click at [385, 312] on select "Select Building Building Interior Site Improvements Add Additional Location" at bounding box center [409, 318] width 48 height 12
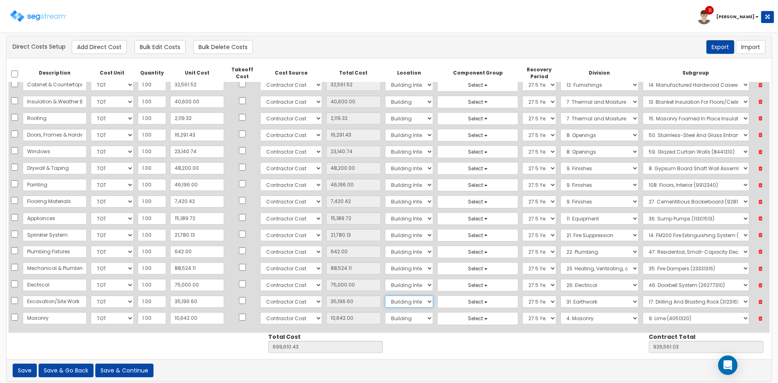
click at [385, 303] on select "Select Building Building Interior Site Improvements Add Additional Location" at bounding box center [409, 301] width 48 height 12
select select "27"
click at [385, 295] on select "Select Building Building Interior Site Improvements Add Additional Location" at bounding box center [409, 301] width 48 height 12
click at [390, 236] on select "Select Building Building Interior Site Improvements Add Additional Location" at bounding box center [409, 235] width 48 height 12
select select "6"
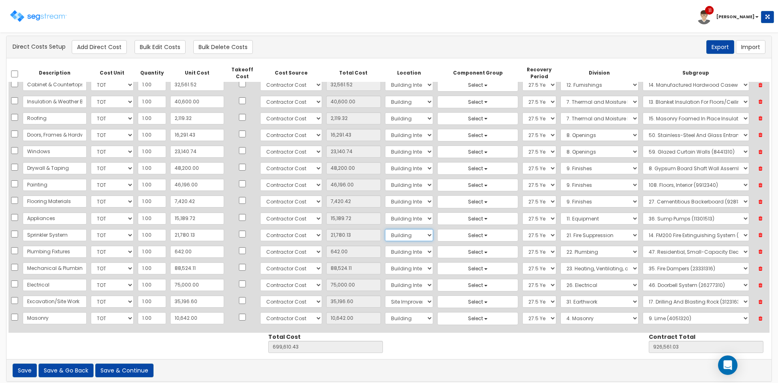
click at [385, 229] on select "Select Building Building Interior Site Improvements Add Additional Location" at bounding box center [409, 235] width 48 height 12
click at [133, 370] on button "Save & Continue" at bounding box center [124, 370] width 58 height 14
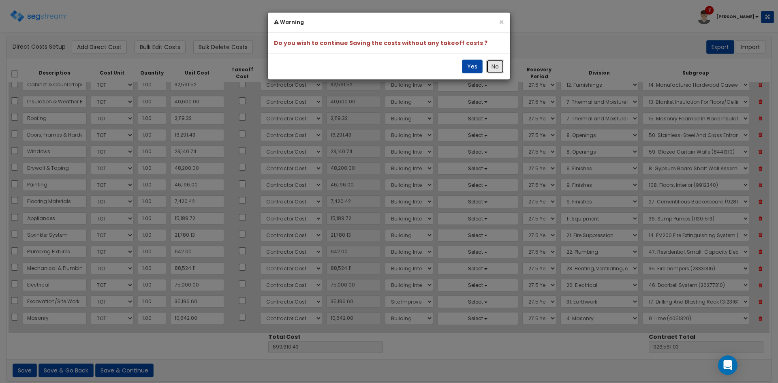
click at [494, 68] on button "No" at bounding box center [495, 67] width 18 height 14
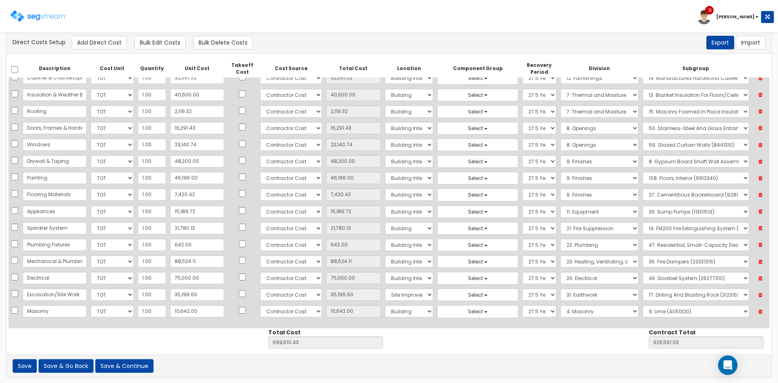
scroll to position [7, 0]
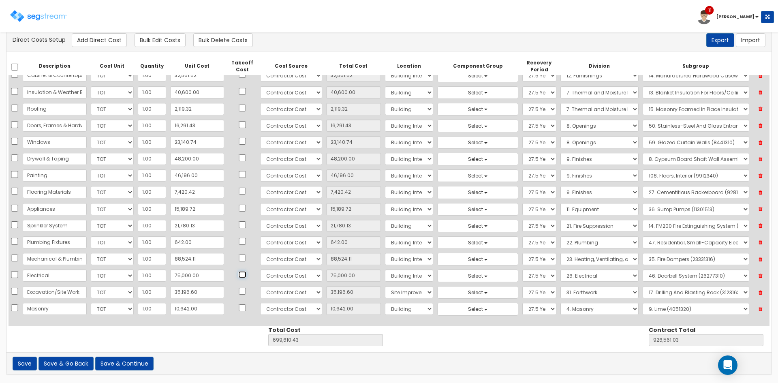
click at [238, 275] on input "checkbox" at bounding box center [242, 274] width 8 height 7
checkbox input "true"
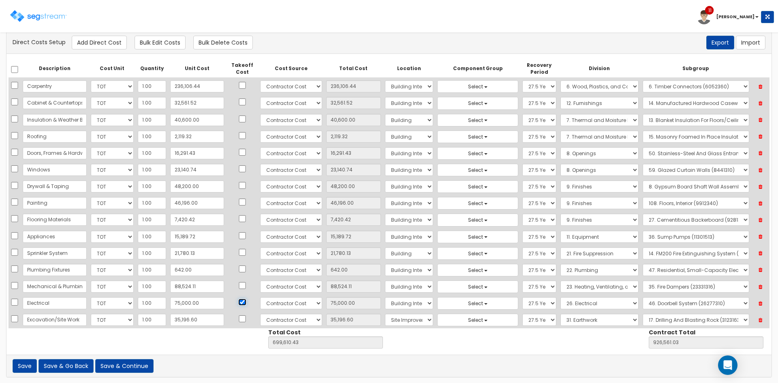
scroll to position [4, 0]
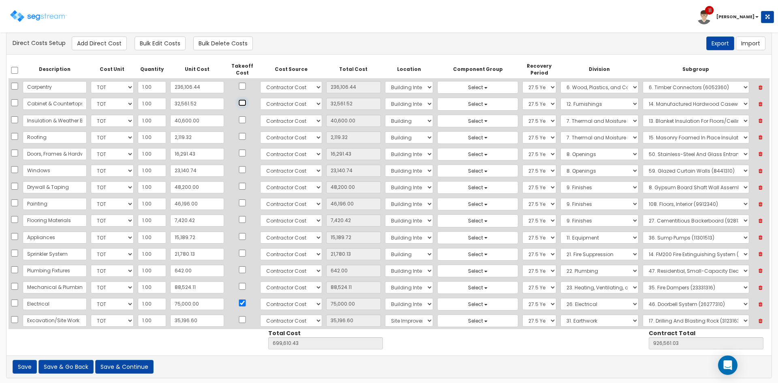
click at [238, 104] on input "checkbox" at bounding box center [242, 102] width 8 height 7
checkbox input "true"
click at [238, 287] on input "checkbox" at bounding box center [242, 286] width 8 height 7
checkbox input "true"
click at [238, 269] on input "checkbox" at bounding box center [242, 269] width 8 height 7
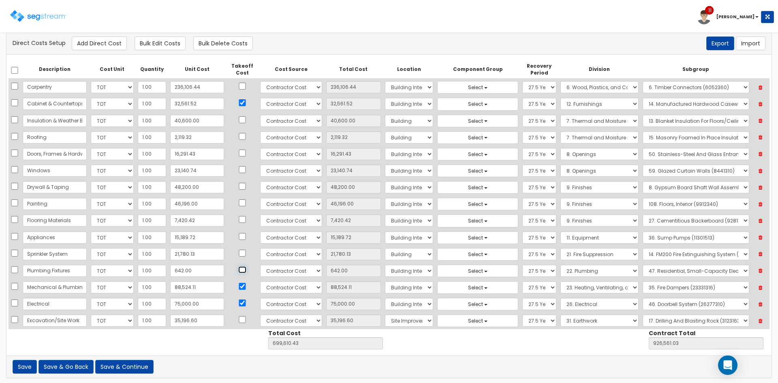
checkbox input "true"
click at [70, 365] on button "Save & Go Back" at bounding box center [65, 367] width 55 height 14
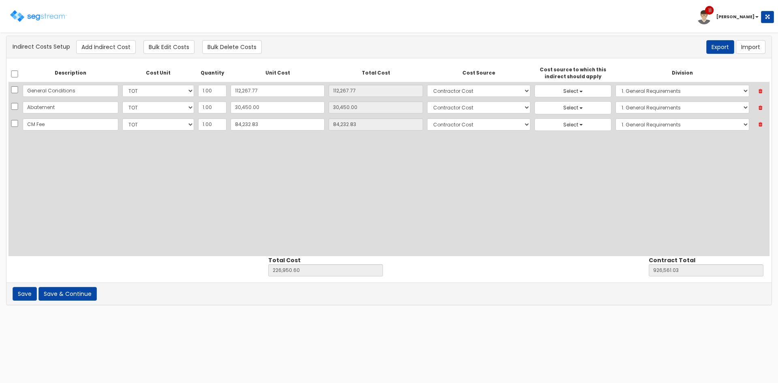
select select
click at [563, 92] on span "Select" at bounding box center [570, 91] width 15 height 7
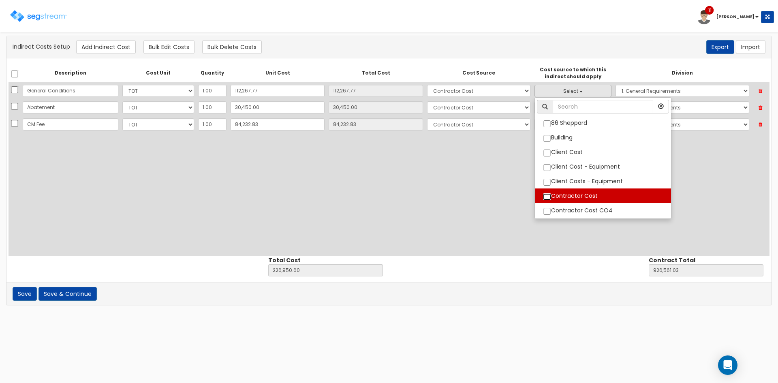
click at [543, 195] on input "Contractor Cost" at bounding box center [547, 196] width 8 height 7
checkbox input "true"
select select "6"
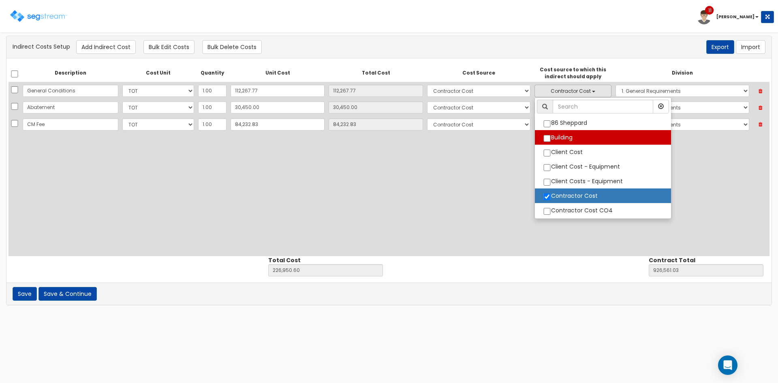
scroll to position [38, 0]
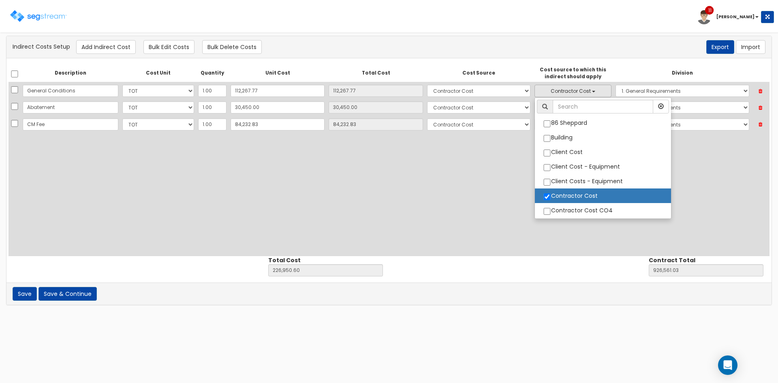
drag, startPoint x: 493, startPoint y: 158, endPoint x: 539, endPoint y: 114, distance: 64.2
click at [493, 156] on div "Description Cost Unit Quantity Unit Cost Total Cost Cost Source Cost source to …" at bounding box center [389, 160] width 761 height 192
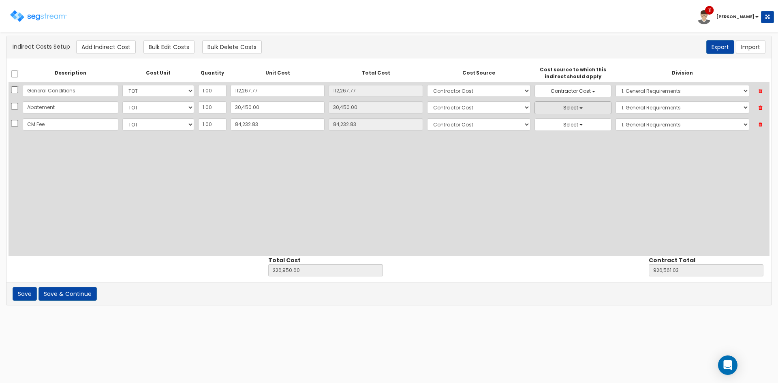
click at [563, 109] on span "Select" at bounding box center [570, 107] width 15 height 7
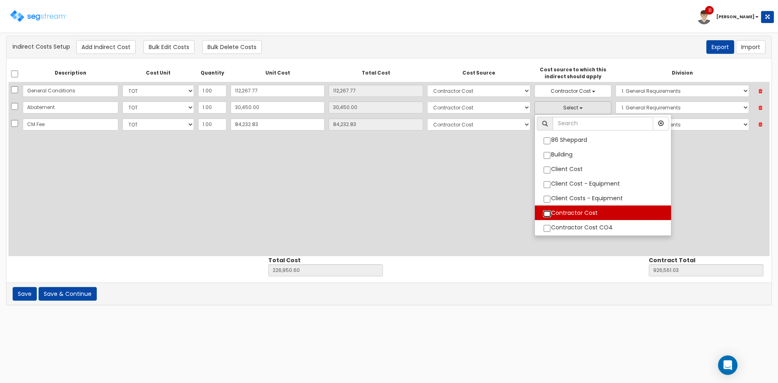
click at [543, 217] on input "Contractor Cost" at bounding box center [547, 213] width 8 height 7
checkbox input "true"
select select "6"
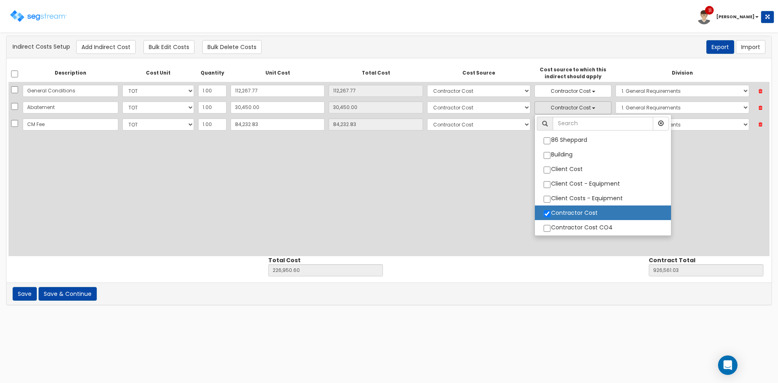
click at [475, 182] on div "Description Cost Unit Quantity Unit Cost Total Cost Cost Source Cost source to …" at bounding box center [389, 160] width 761 height 192
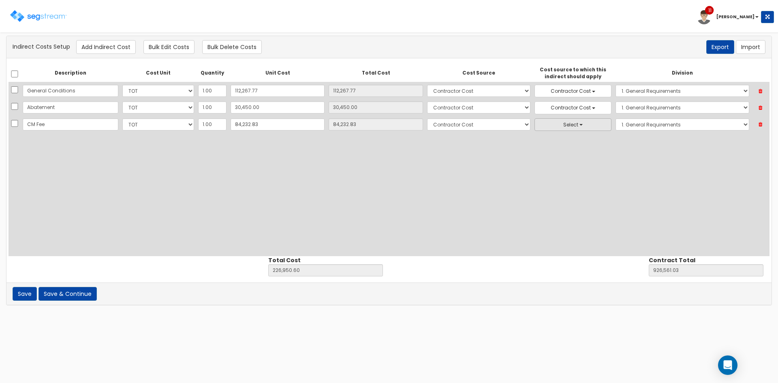
drag, startPoint x: 542, startPoint y: 114, endPoint x: 544, endPoint y: 125, distance: 11.3
select select "6"
click at [563, 126] on span "Select" at bounding box center [570, 124] width 15 height 7
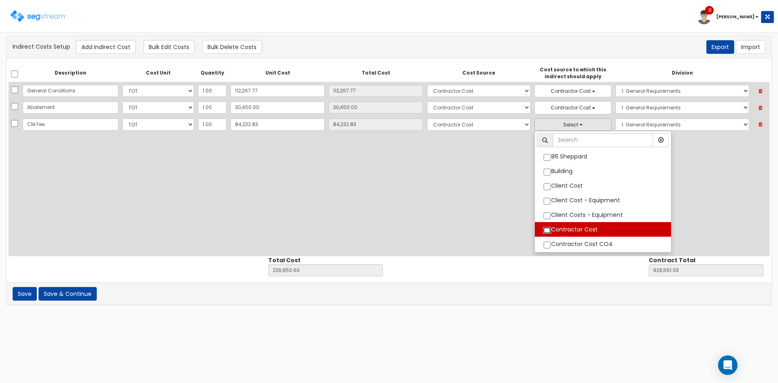
click at [543, 230] on input "Contractor Cost" at bounding box center [547, 230] width 8 height 7
checkbox input "true"
select select "6"
click at [390, 224] on div "Description Cost Unit Quantity Unit Cost Total Cost Cost Source Cost source to …" at bounding box center [389, 160] width 761 height 192
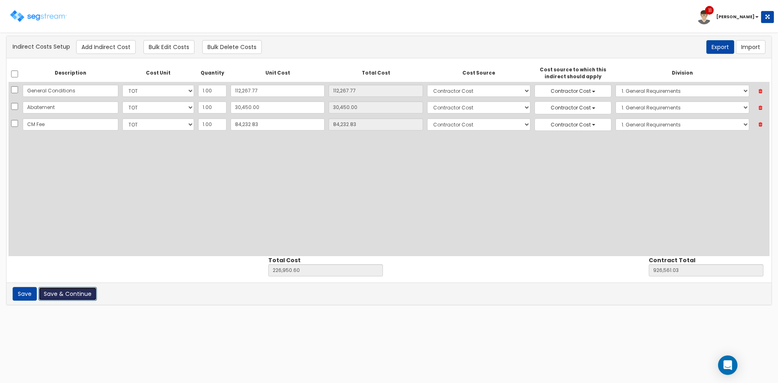
click at [64, 300] on button "Save & Continue" at bounding box center [67, 294] width 58 height 14
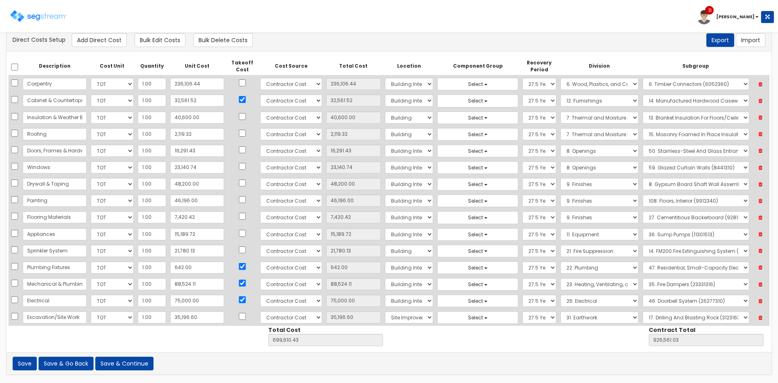
scroll to position [17, 0]
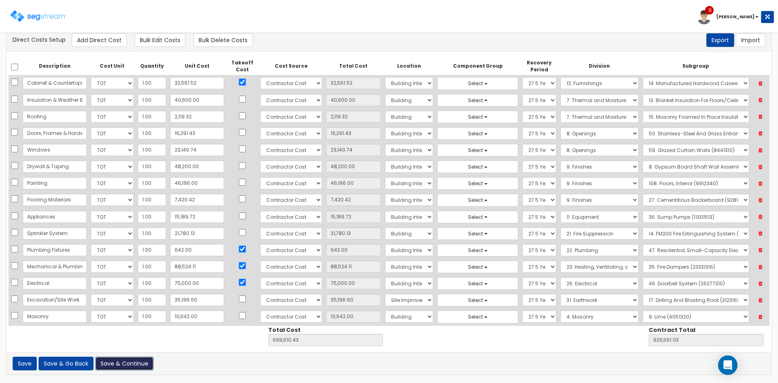
click at [112, 359] on button "Save & Continue" at bounding box center [124, 363] width 58 height 14
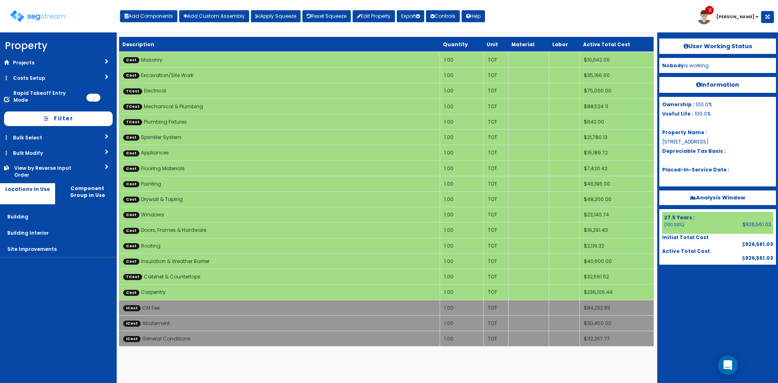
click at [574, 12] on div "Toggle navigation Add Components Add Custom Assembly Apply Squeeze Reset Squeez…" at bounding box center [389, 19] width 770 height 26
click at [59, 307] on nav "Property DB Projects Recent Properties Gallery on [GEOGRAPHIC_DATA] [GEOGRAPHIC…" at bounding box center [58, 207] width 117 height 350
